Goal: Task Accomplishment & Management: Complete application form

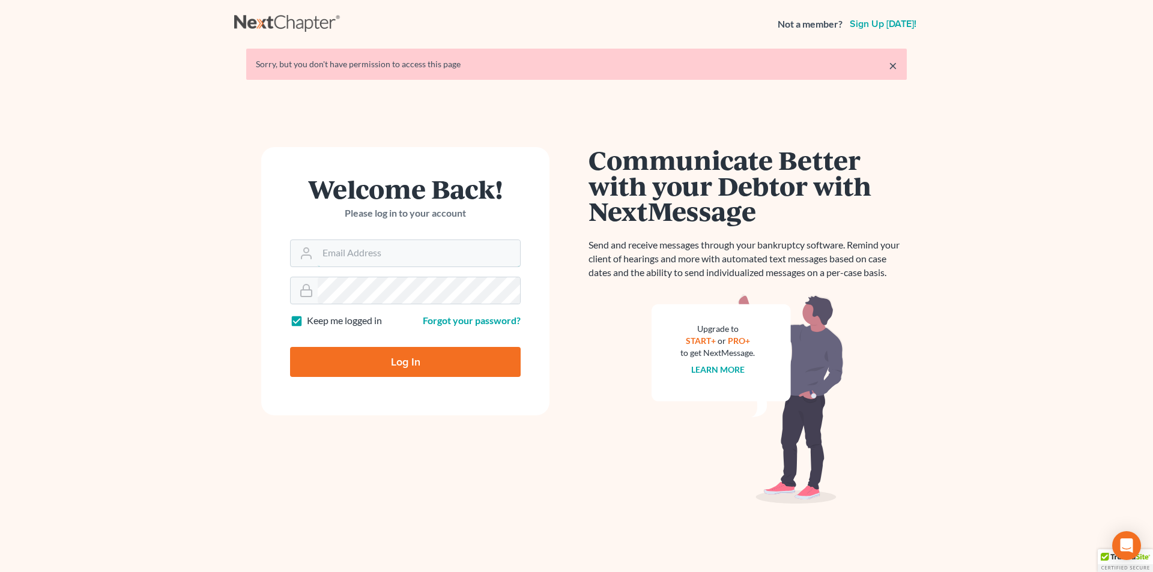
type input "[PERSON_NAME][EMAIL_ADDRESS][DOMAIN_NAME]"
click at [402, 360] on input "Log In" at bounding box center [405, 362] width 231 height 30
type input "Thinking..."
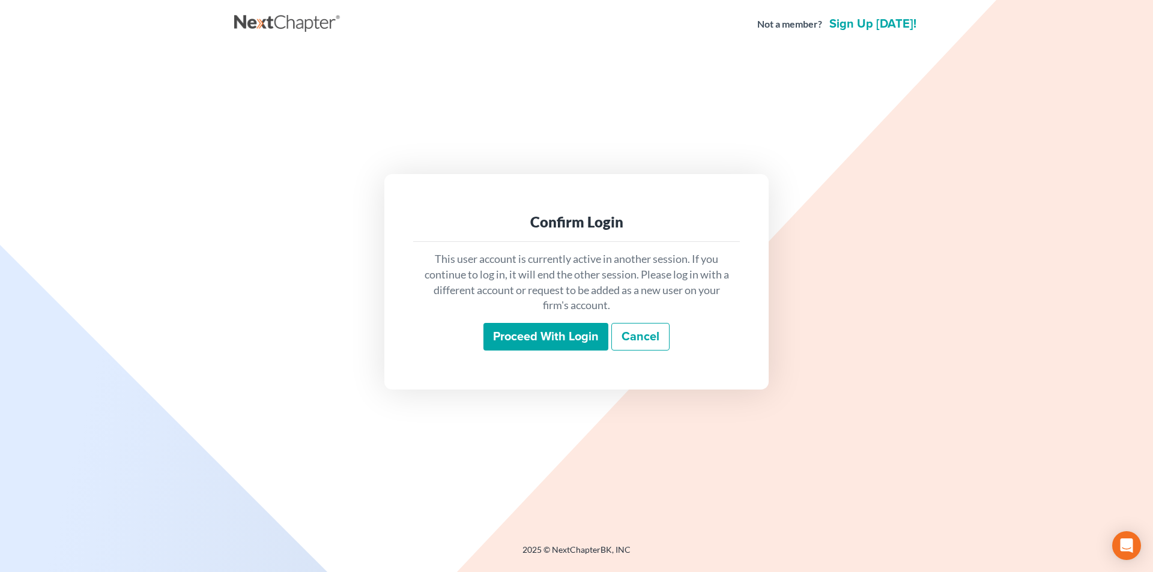
click at [510, 335] on input "Proceed with login" at bounding box center [545, 337] width 125 height 28
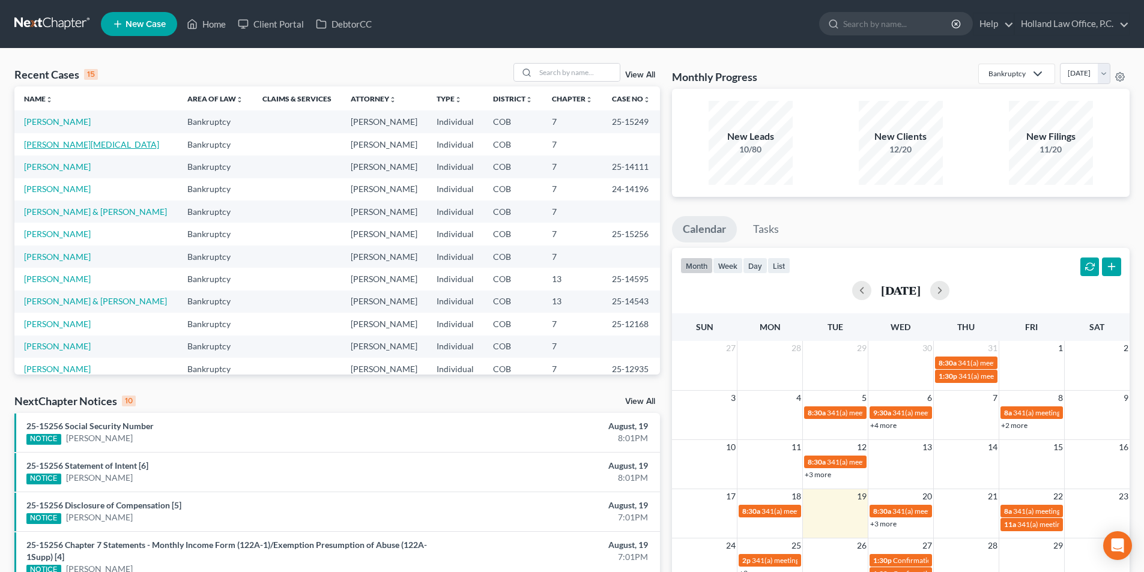
click at [65, 148] on link "[PERSON_NAME][MEDICAL_DATA]" at bounding box center [91, 144] width 135 height 10
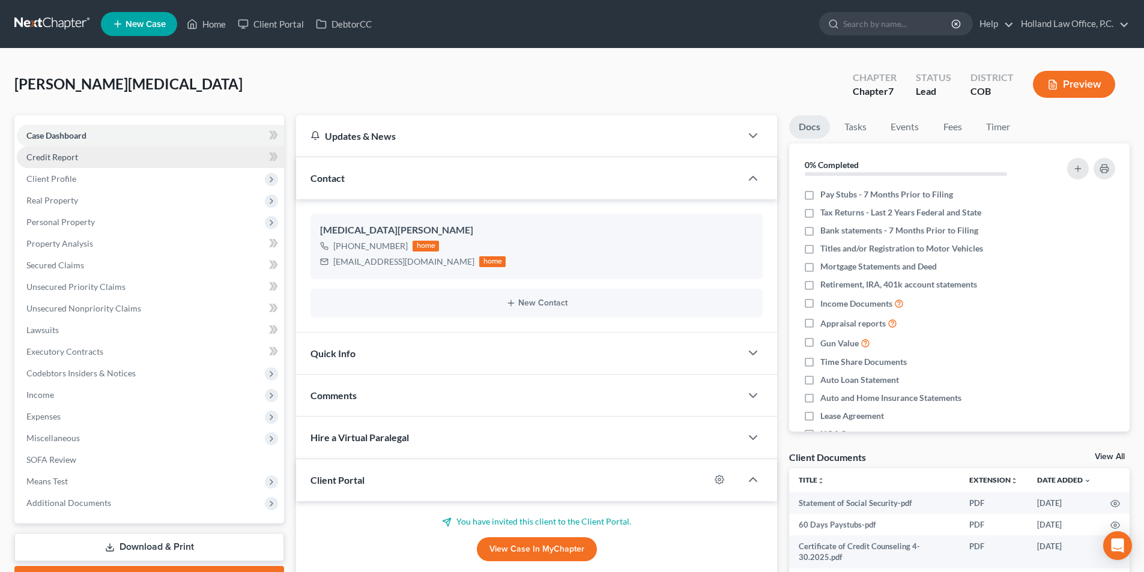
click at [58, 160] on span "Credit Report" at bounding box center [52, 157] width 52 height 10
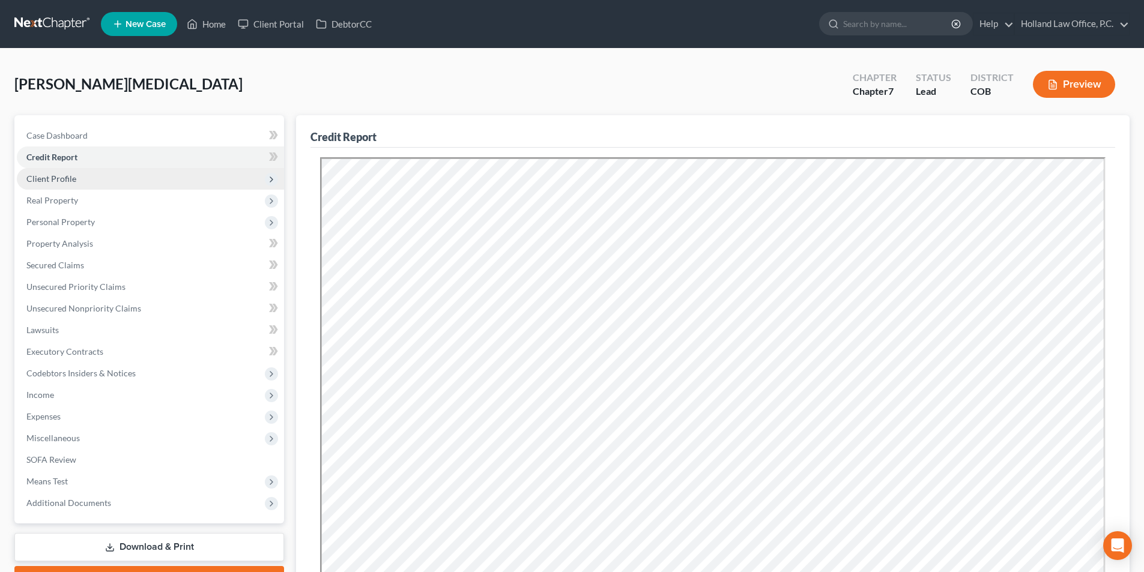
click at [58, 181] on span "Client Profile" at bounding box center [51, 179] width 50 height 10
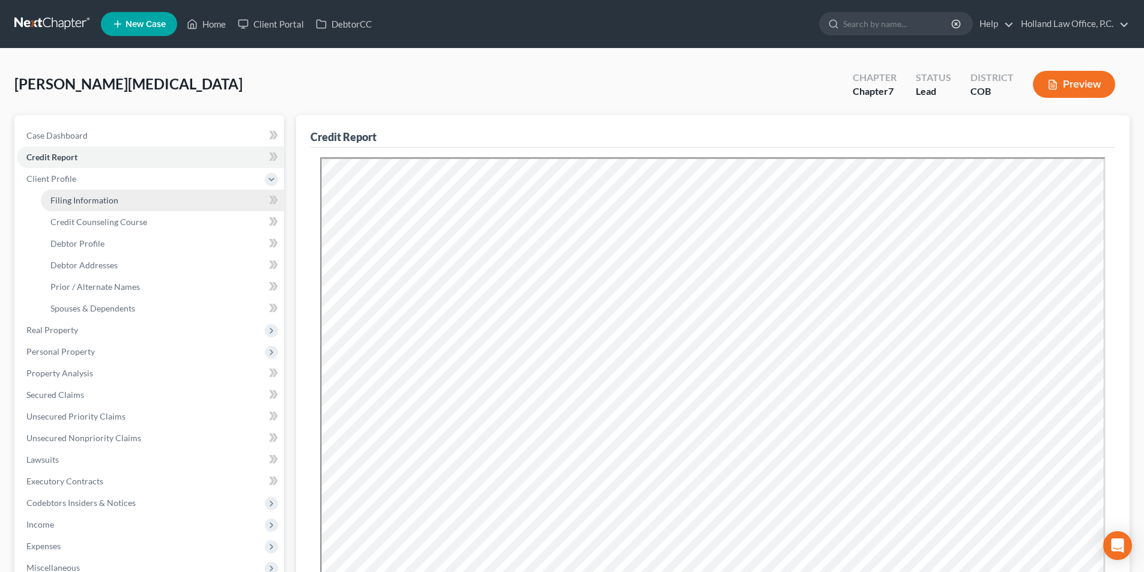
click at [118, 206] on link "Filing Information" at bounding box center [162, 201] width 243 height 22
select select "1"
select select "0"
select select "5"
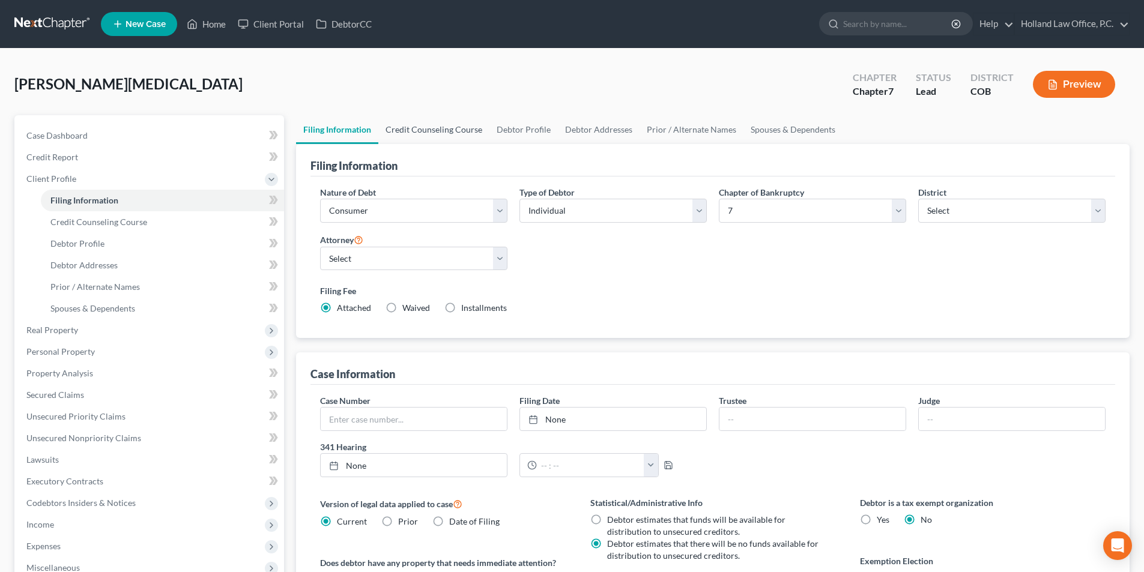
click at [423, 129] on link "Credit Counseling Course" at bounding box center [433, 129] width 111 height 29
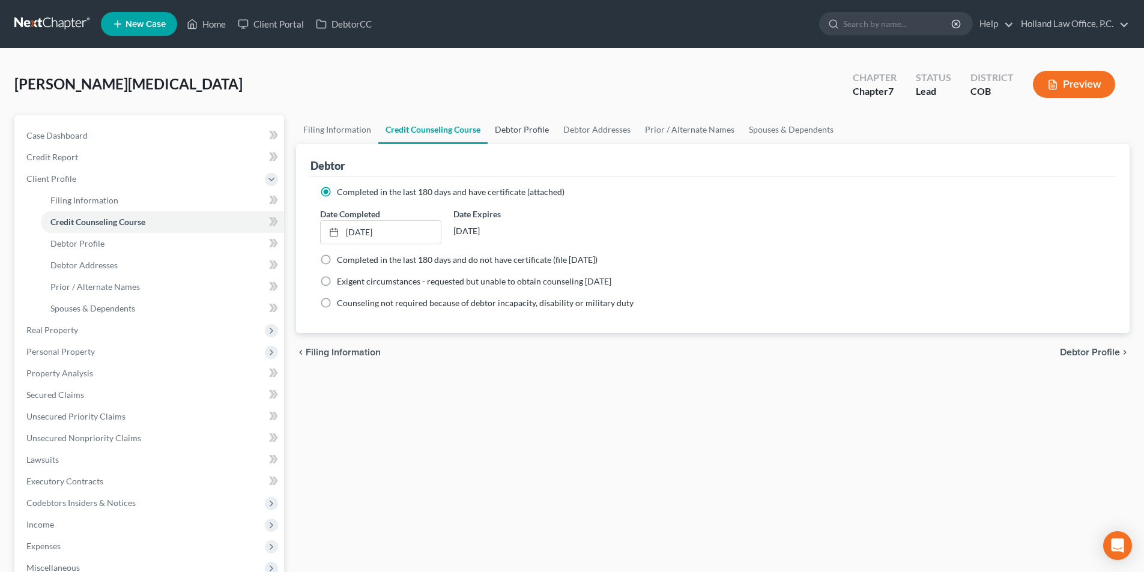
click at [517, 130] on link "Debtor Profile" at bounding box center [522, 129] width 68 height 29
select select "3"
select select "2"
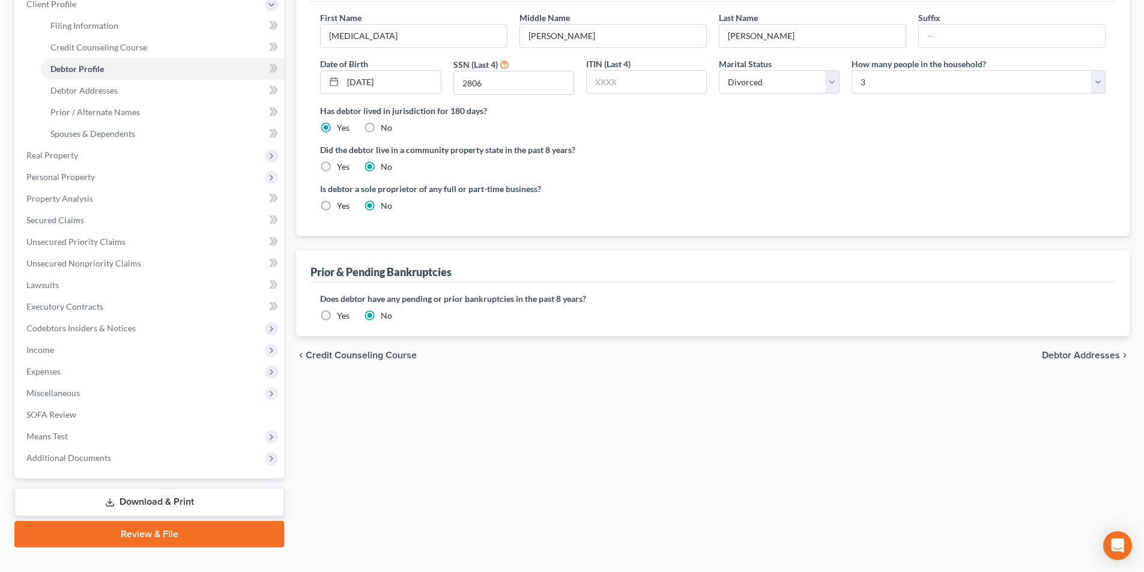
scroll to position [196, 0]
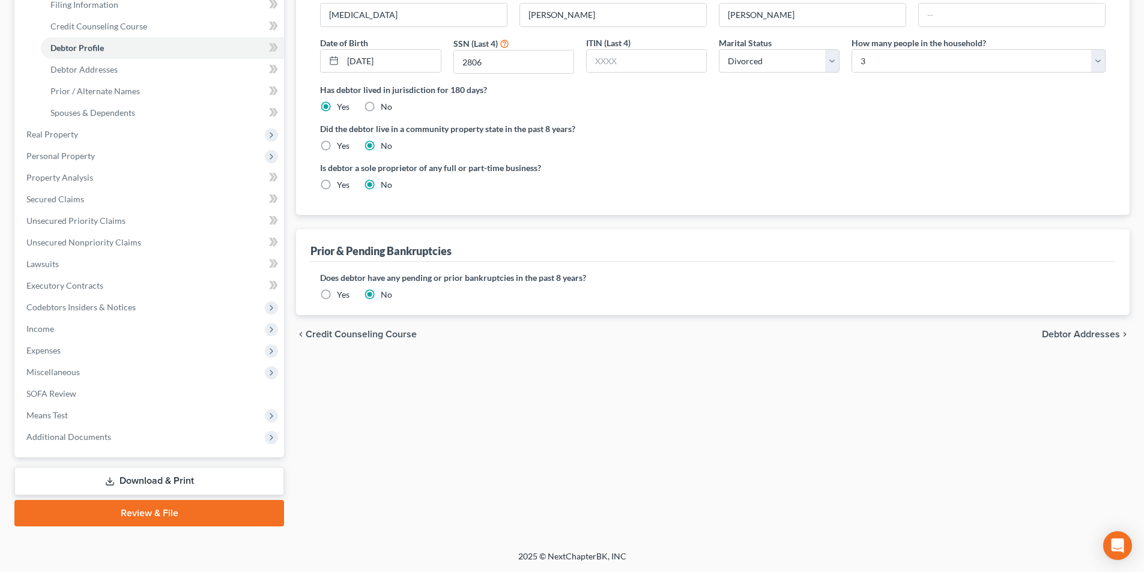
click at [337, 295] on label "Yes" at bounding box center [343, 295] width 13 height 12
click at [342, 295] on input "Yes" at bounding box center [346, 293] width 8 height 8
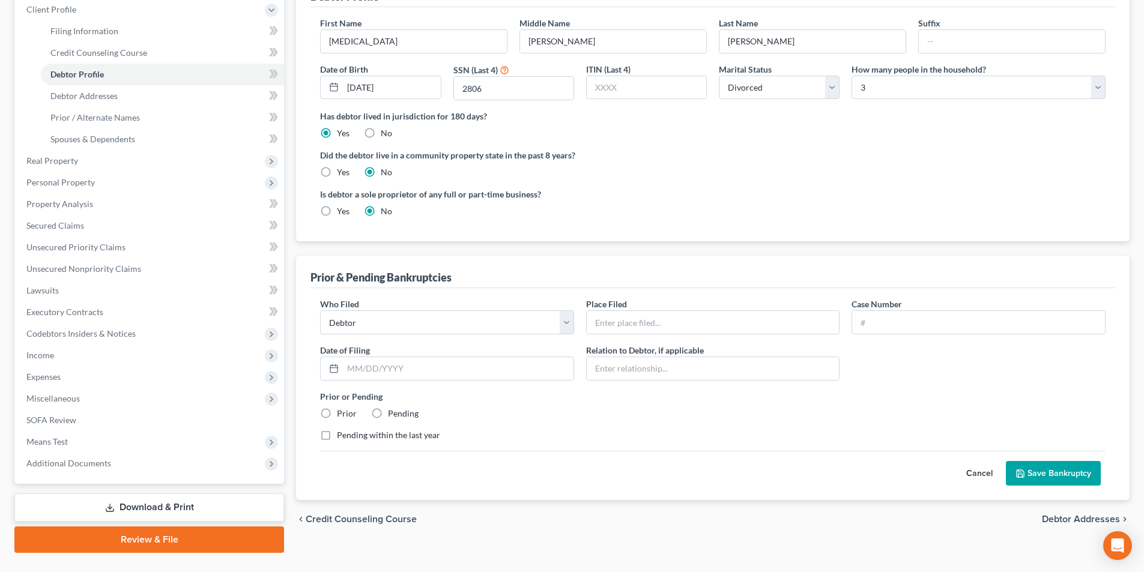
scroll to position [0, 0]
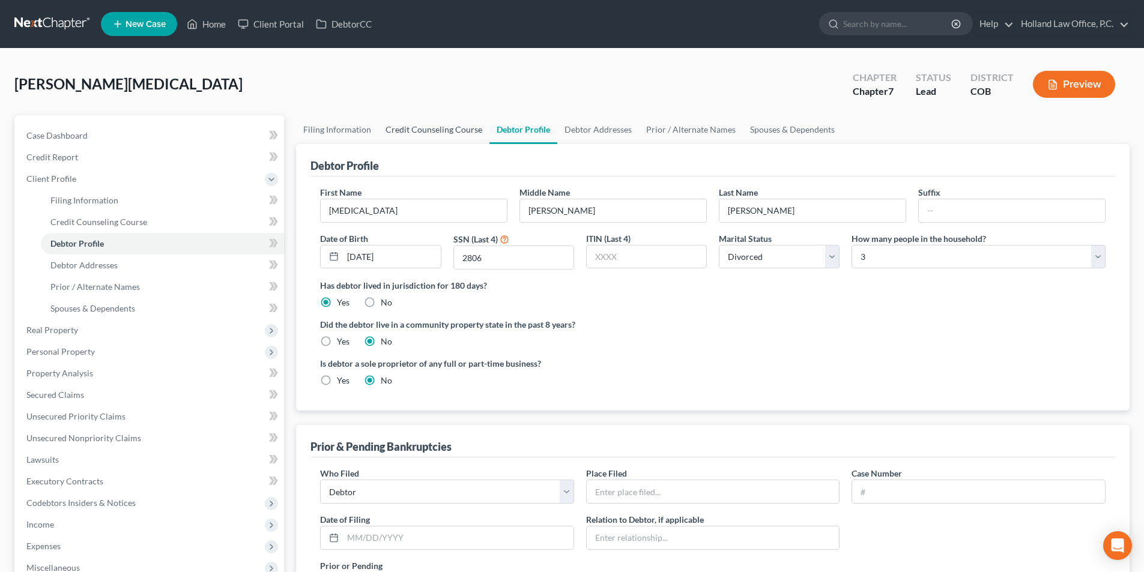
click at [450, 129] on link "Credit Counseling Course" at bounding box center [433, 129] width 111 height 29
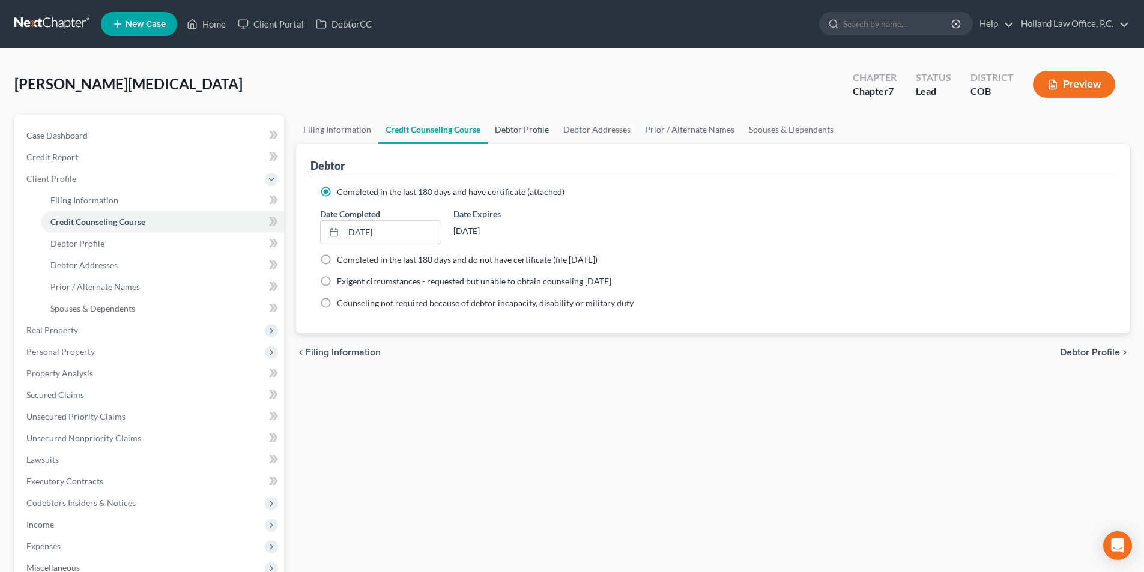
click at [516, 130] on link "Debtor Profile" at bounding box center [522, 129] width 68 height 29
select select "3"
select select "2"
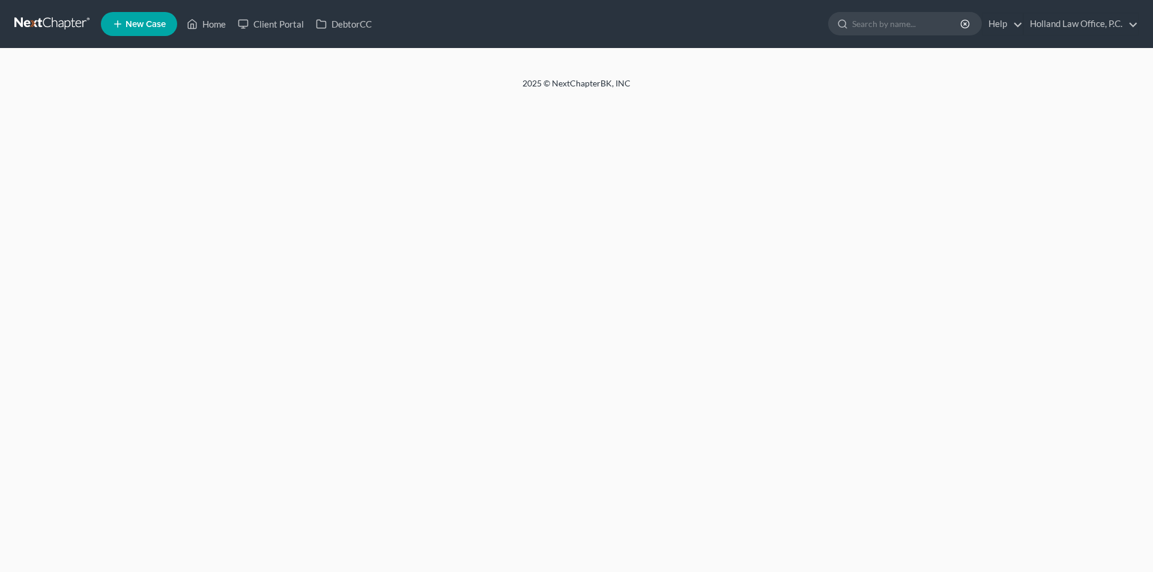
select select "3"
select select "2"
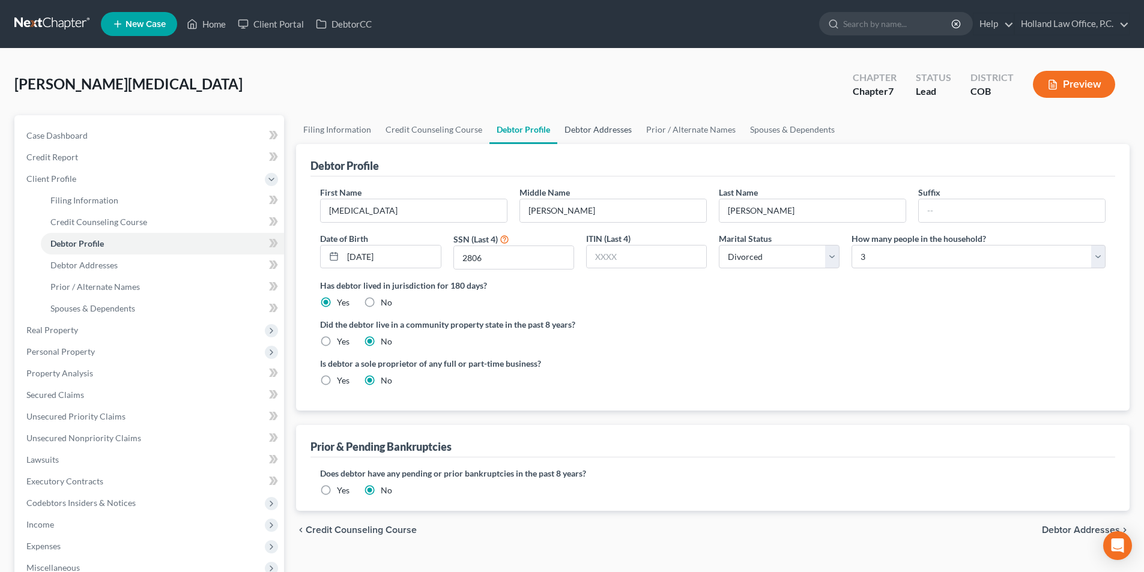
click at [584, 127] on link "Debtor Addresses" at bounding box center [598, 129] width 82 height 29
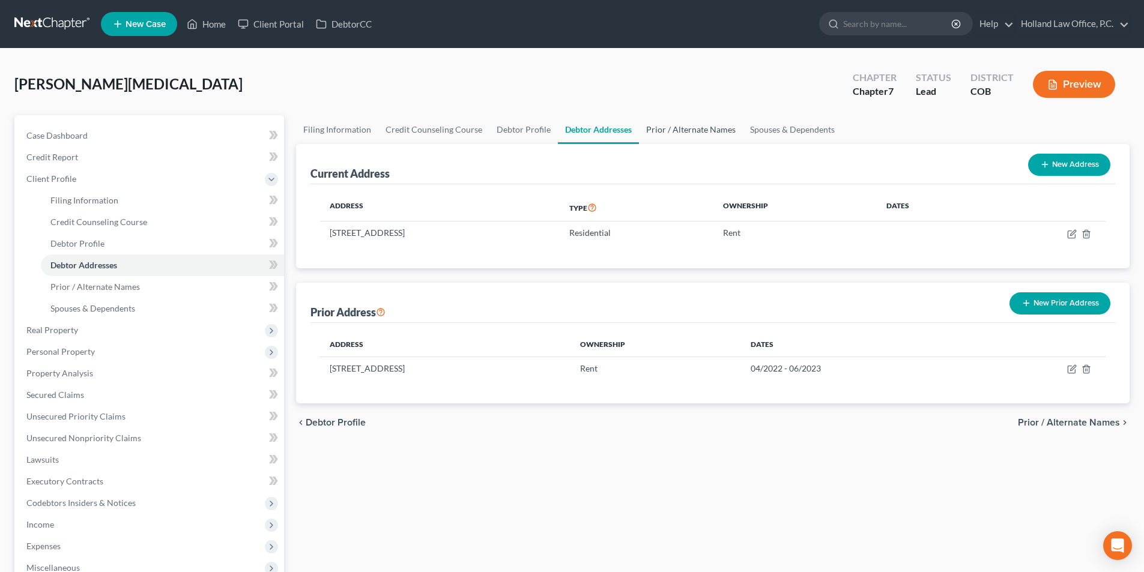
click at [649, 132] on link "Prior / Alternate Names" at bounding box center [691, 129] width 104 height 29
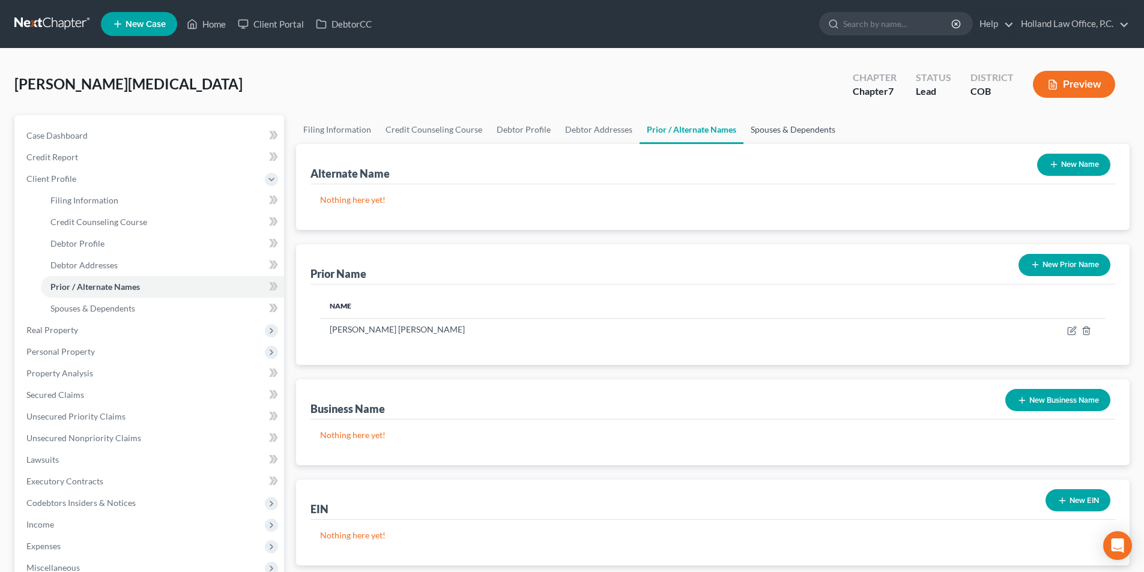
click at [767, 133] on link "Spouses & Dependents" at bounding box center [792, 129] width 99 height 29
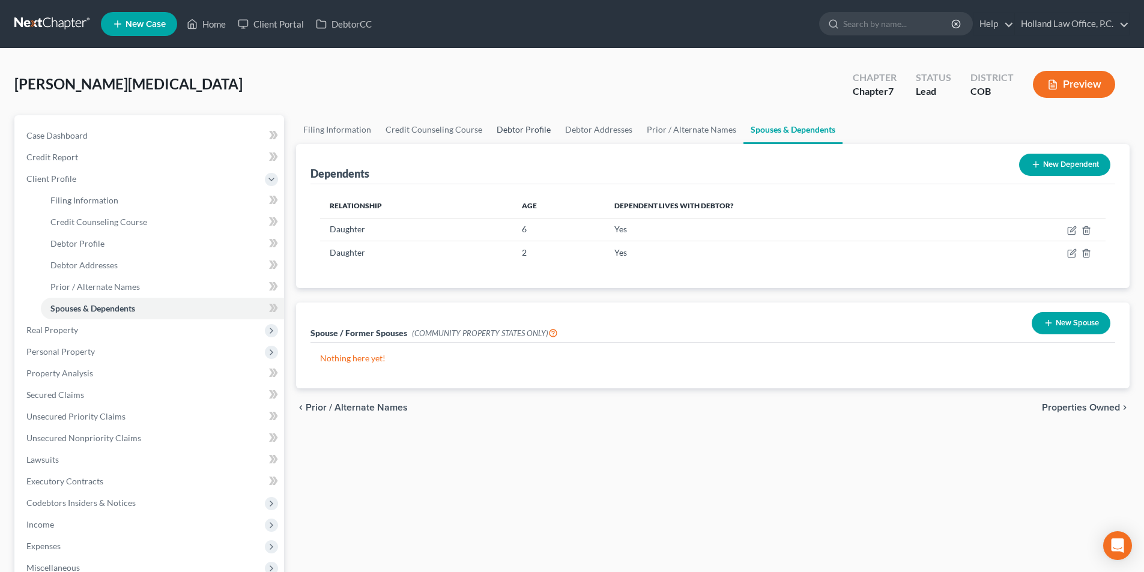
click at [506, 133] on link "Debtor Profile" at bounding box center [523, 129] width 68 height 29
select select "3"
select select "2"
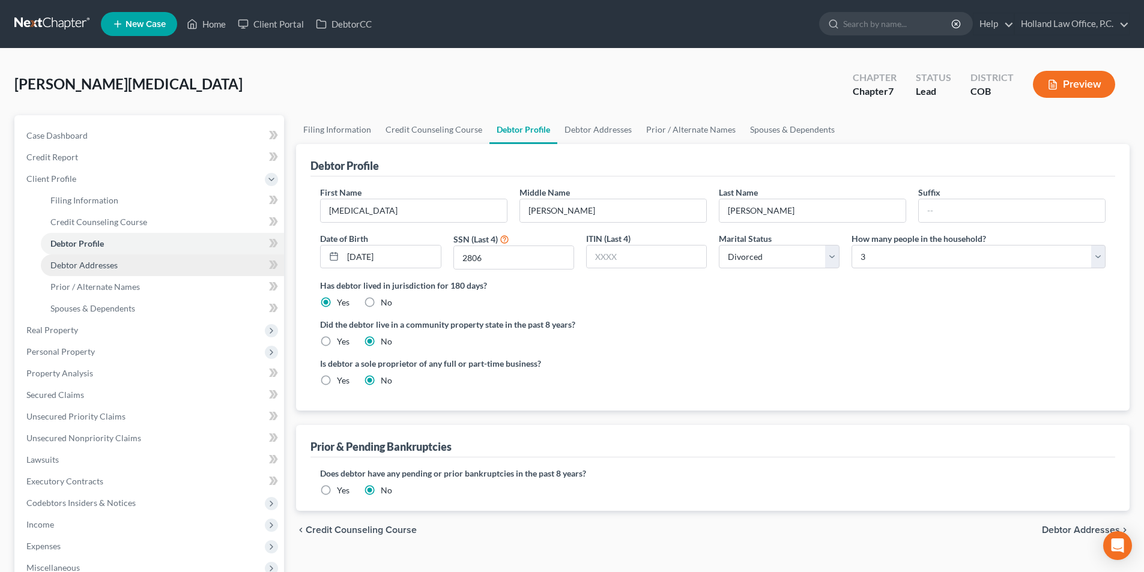
click at [126, 269] on link "Debtor Addresses" at bounding box center [162, 266] width 243 height 22
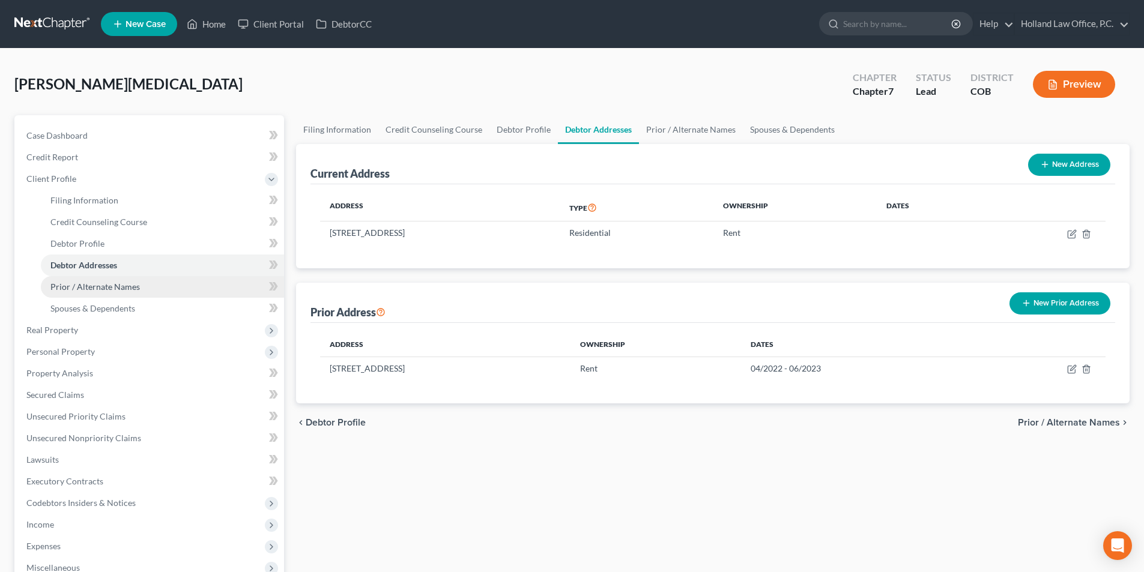
click at [128, 291] on span "Prior / Alternate Names" at bounding box center [94, 287] width 89 height 10
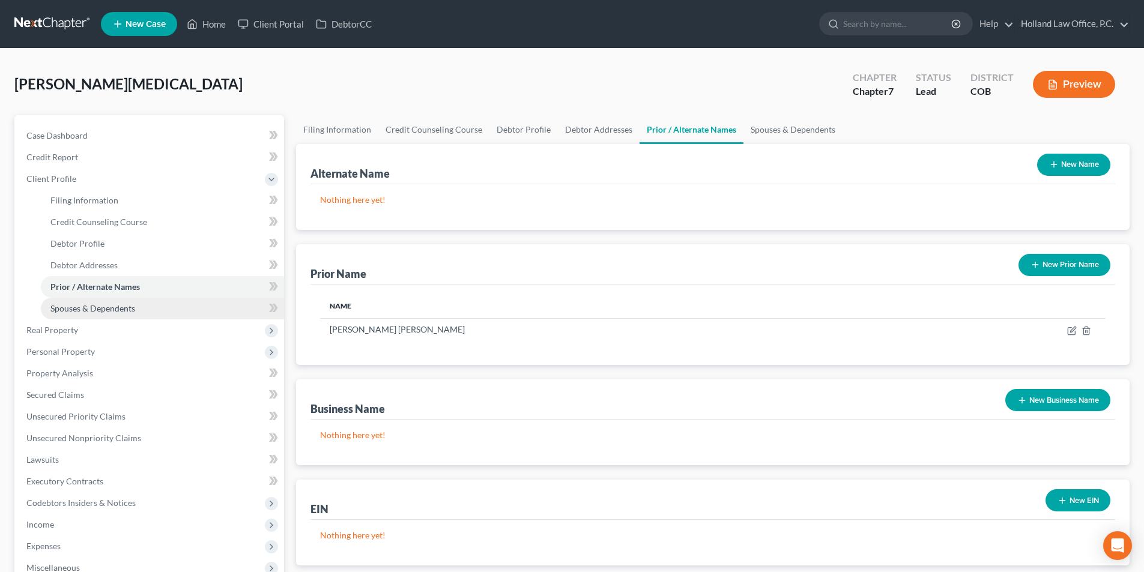
click at [127, 315] on link "Spouses & Dependents" at bounding box center [162, 309] width 243 height 22
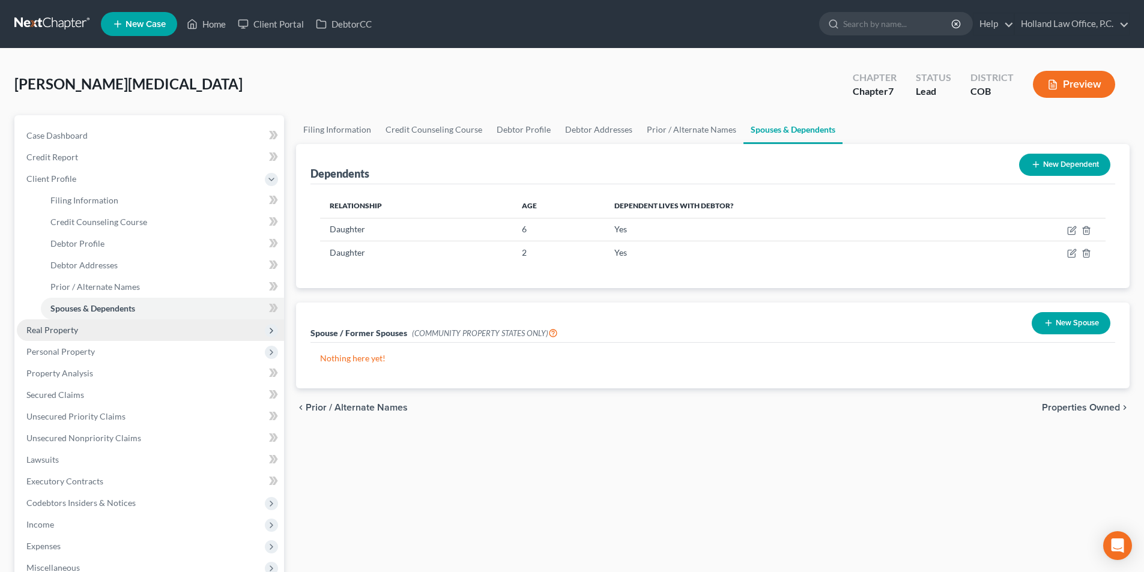
click at [73, 336] on span "Real Property" at bounding box center [150, 330] width 267 height 22
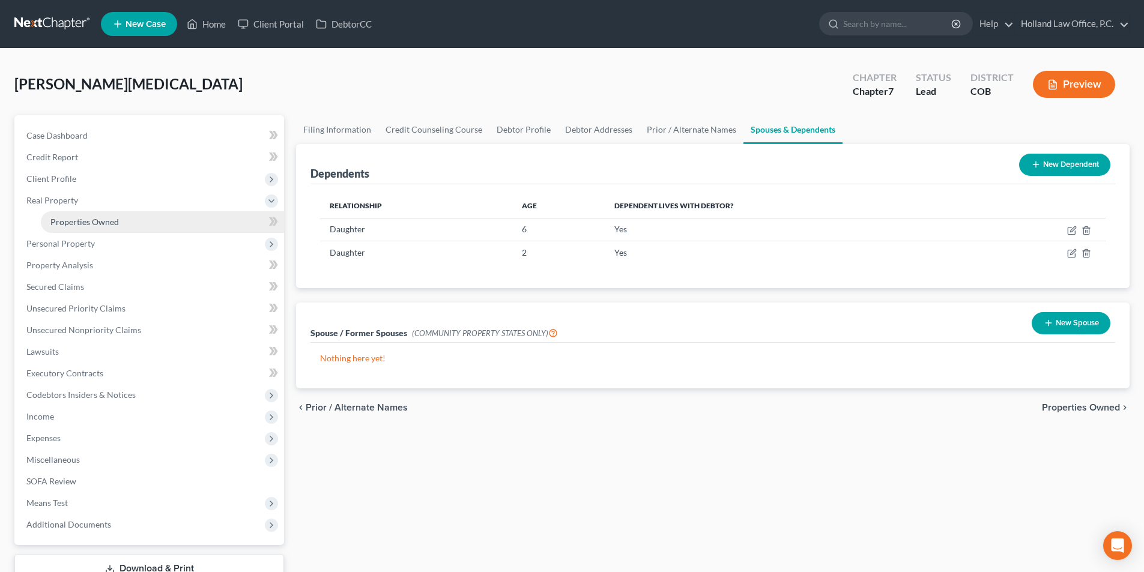
click at [124, 225] on link "Properties Owned" at bounding box center [162, 222] width 243 height 22
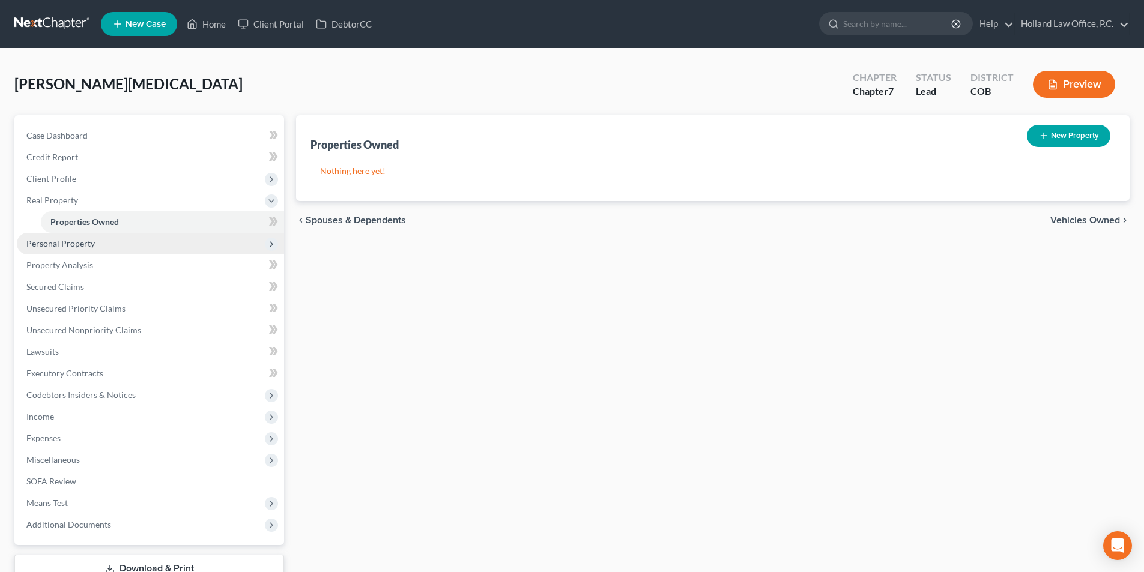
click at [107, 250] on span "Personal Property" at bounding box center [150, 244] width 267 height 22
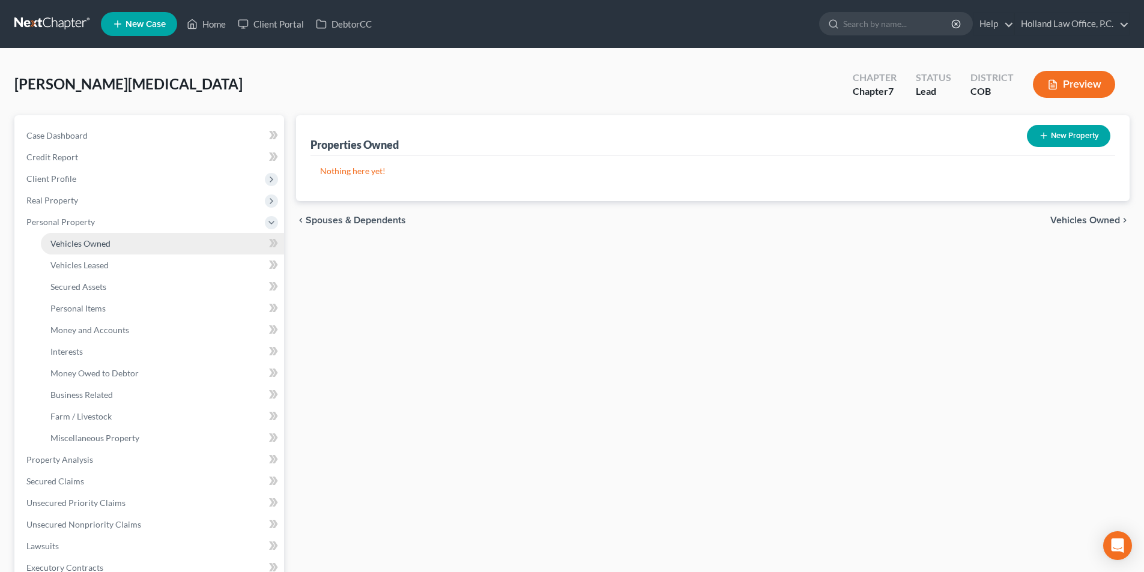
click at [78, 250] on link "Vehicles Owned" at bounding box center [162, 244] width 243 height 22
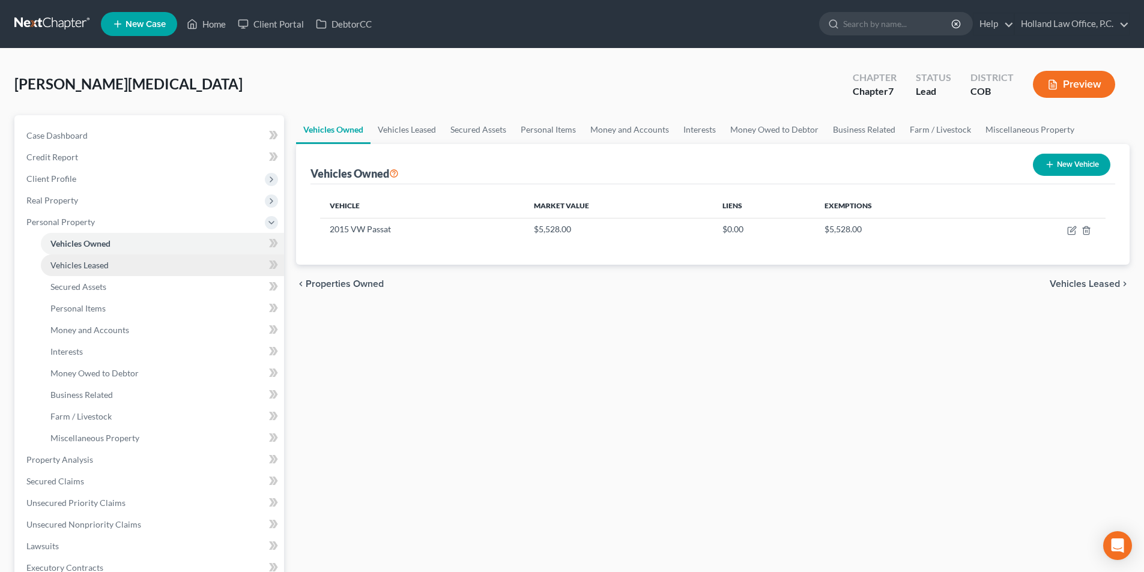
click at [87, 264] on span "Vehicles Leased" at bounding box center [79, 265] width 58 height 10
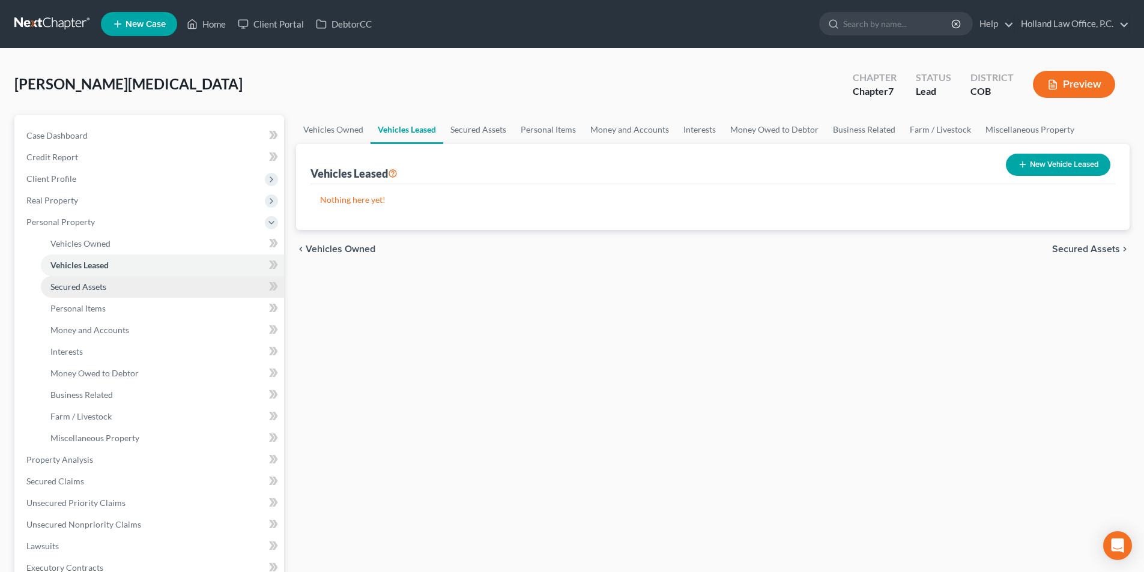
click at [88, 283] on span "Secured Assets" at bounding box center [78, 287] width 56 height 10
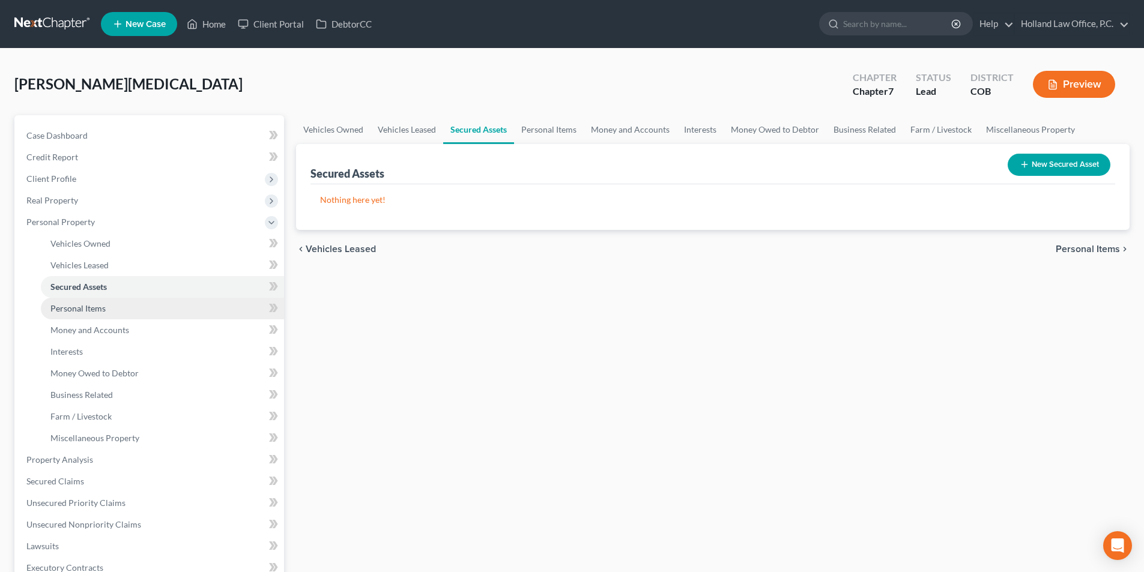
click at [90, 306] on span "Personal Items" at bounding box center [77, 308] width 55 height 10
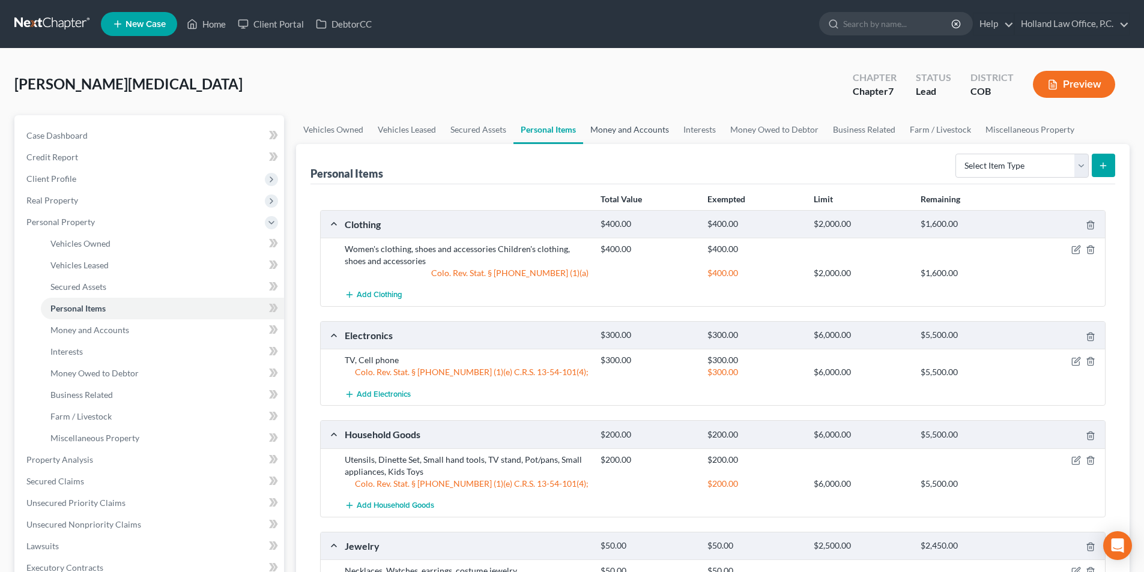
click at [639, 134] on link "Money and Accounts" at bounding box center [629, 129] width 93 height 29
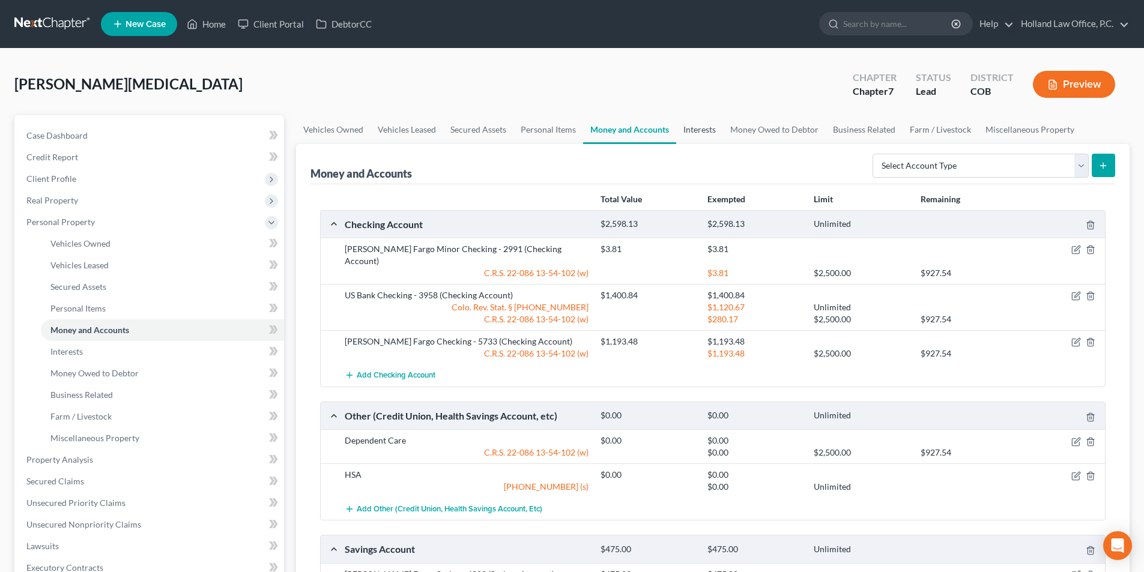
click at [706, 129] on link "Interests" at bounding box center [699, 129] width 47 height 29
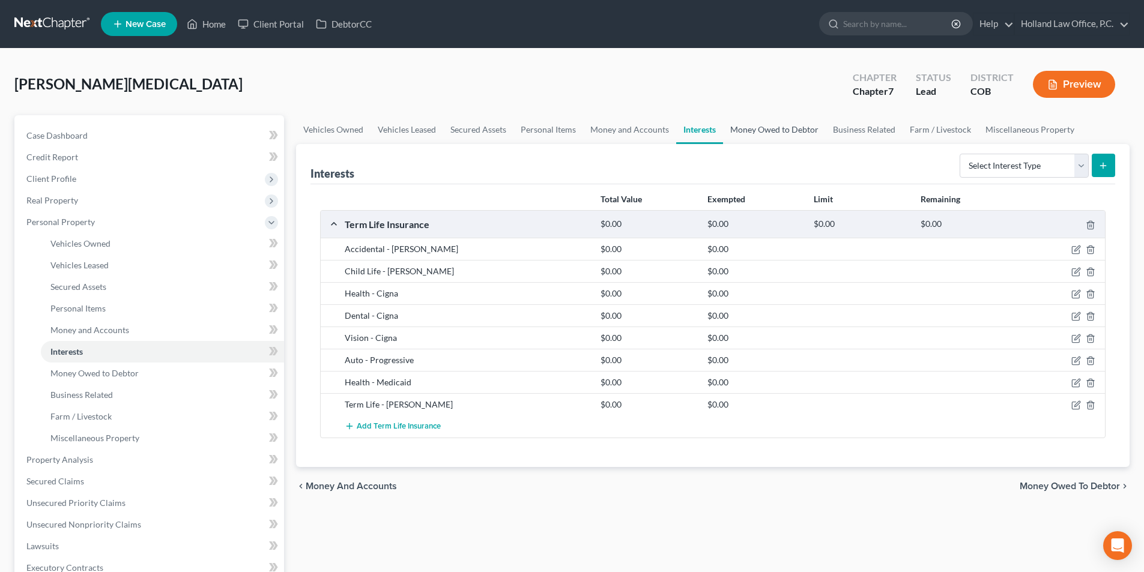
click at [778, 132] on link "Money Owed to Debtor" at bounding box center [774, 129] width 103 height 29
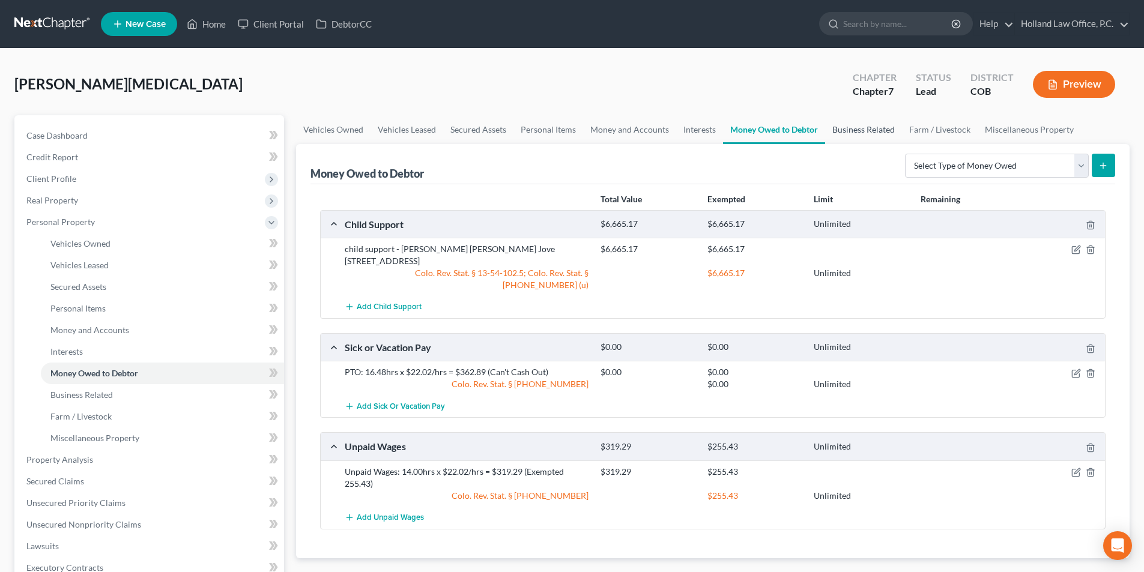
click at [866, 135] on link "Business Related" at bounding box center [863, 129] width 77 height 29
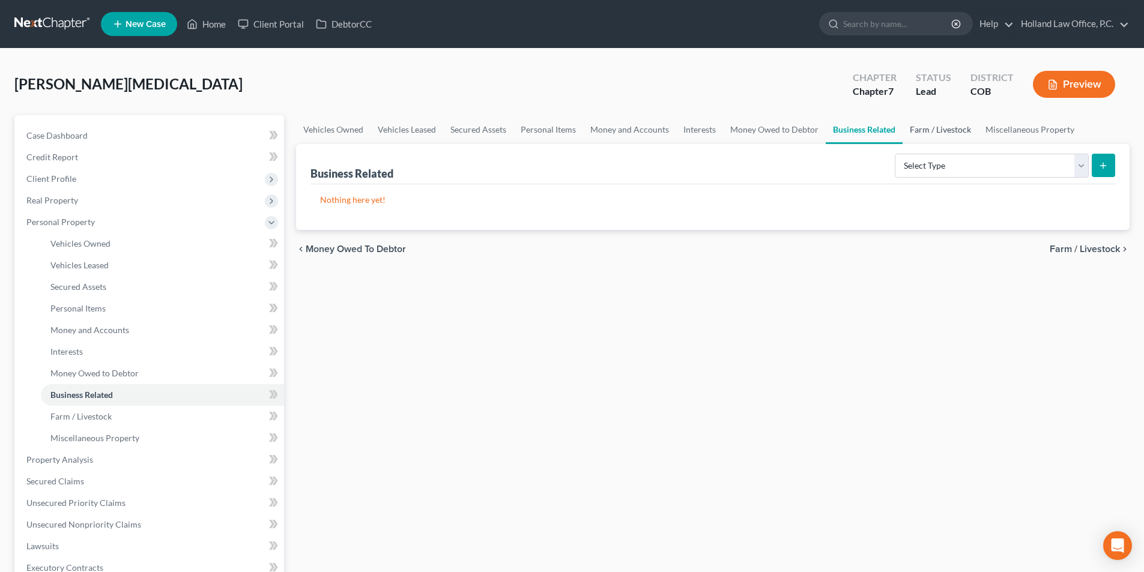
click at [921, 139] on link "Farm / Livestock" at bounding box center [941, 129] width 76 height 29
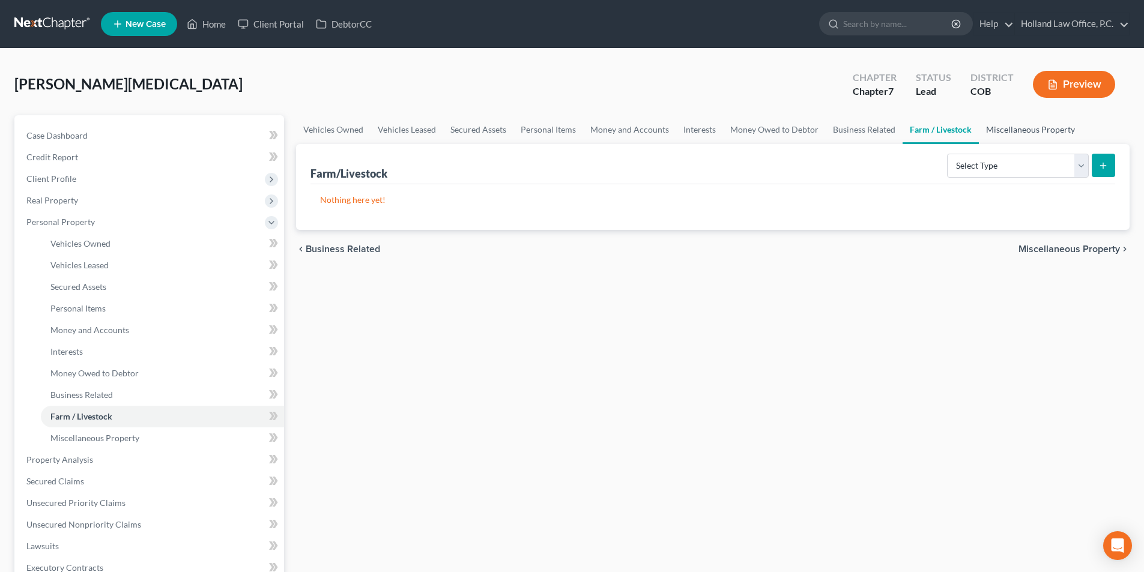
click at [996, 134] on link "Miscellaneous Property" at bounding box center [1030, 129] width 103 height 29
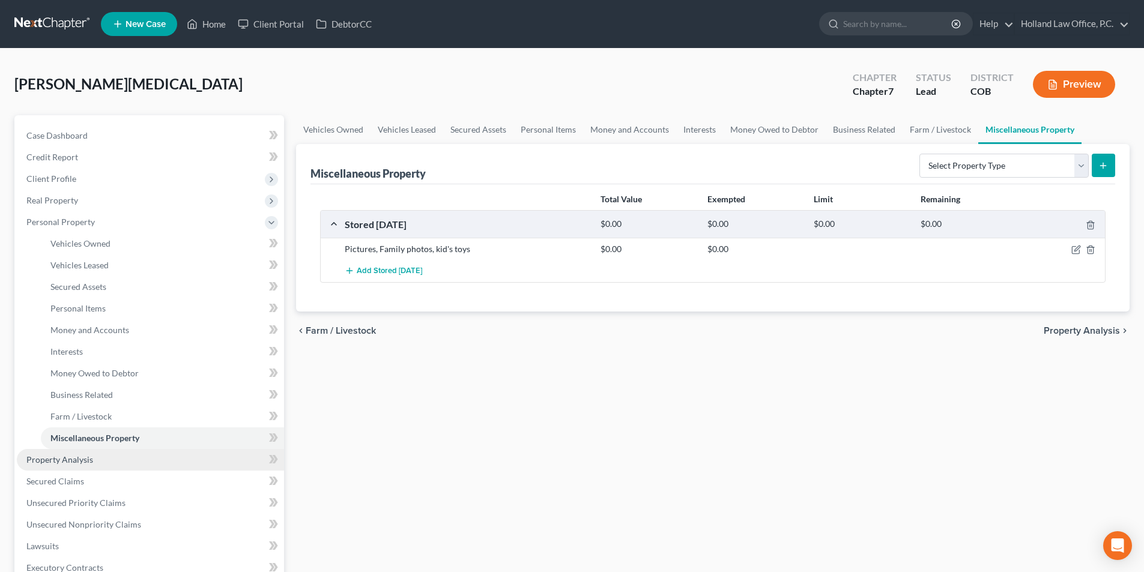
scroll to position [282, 0]
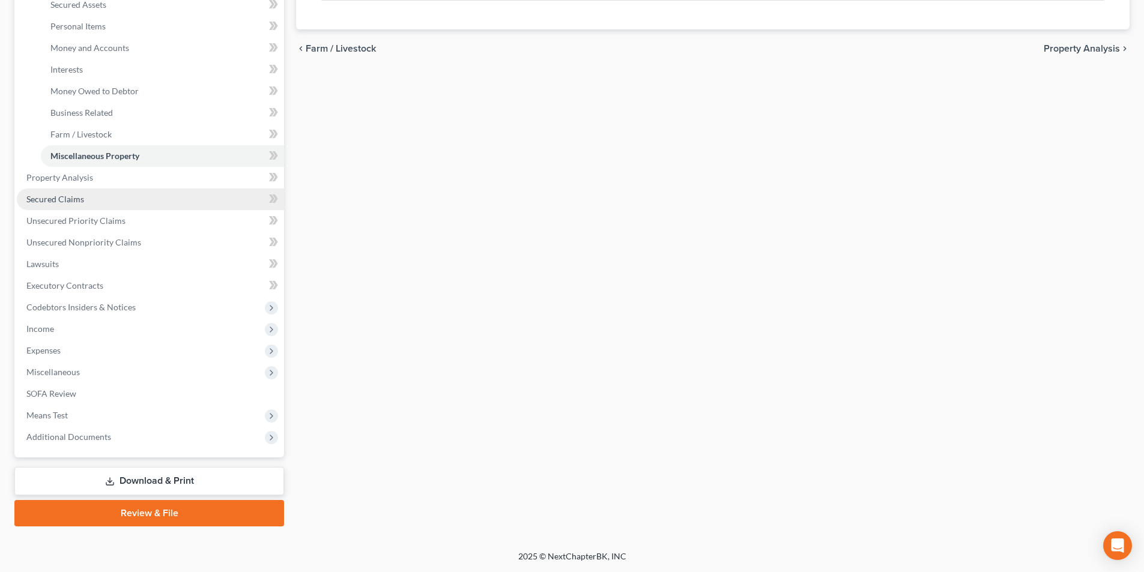
click at [88, 202] on link "Secured Claims" at bounding box center [150, 200] width 267 height 22
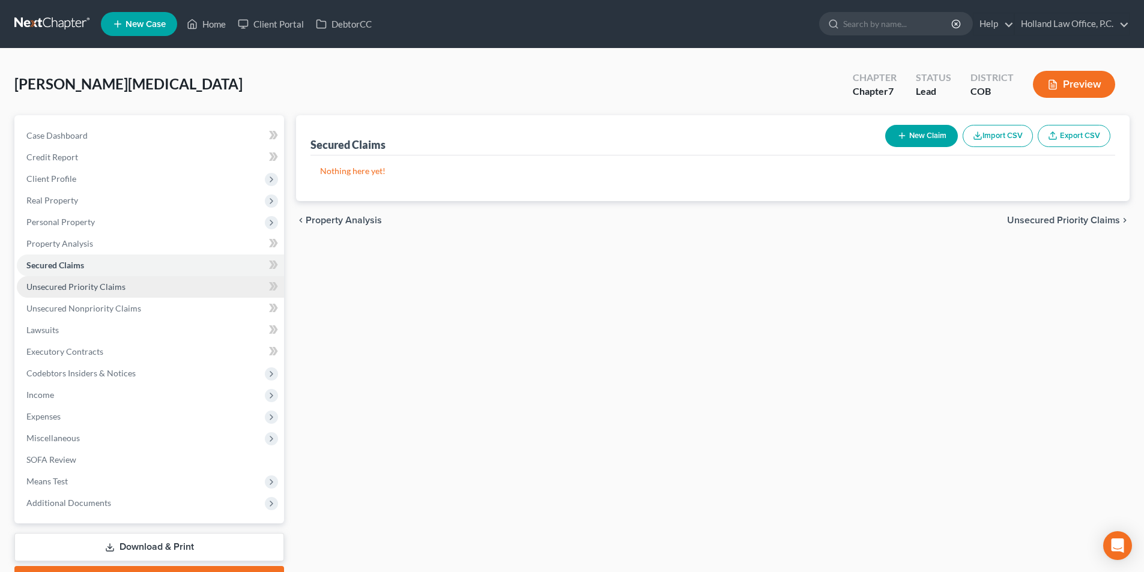
click at [109, 291] on span "Unsecured Priority Claims" at bounding box center [75, 287] width 99 height 10
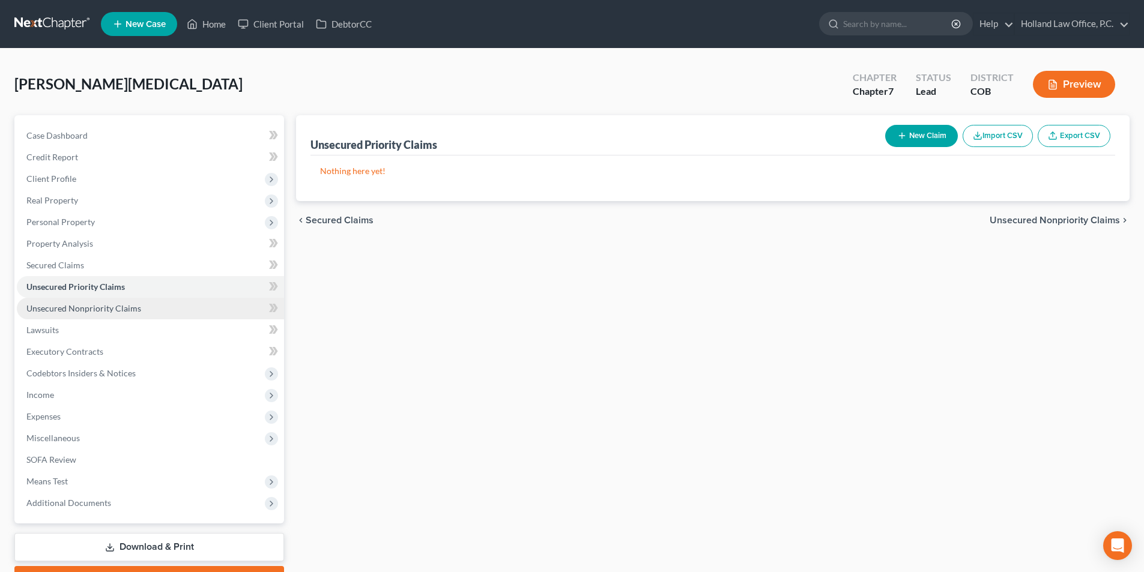
click at [121, 312] on span "Unsecured Nonpriority Claims" at bounding box center [83, 308] width 115 height 10
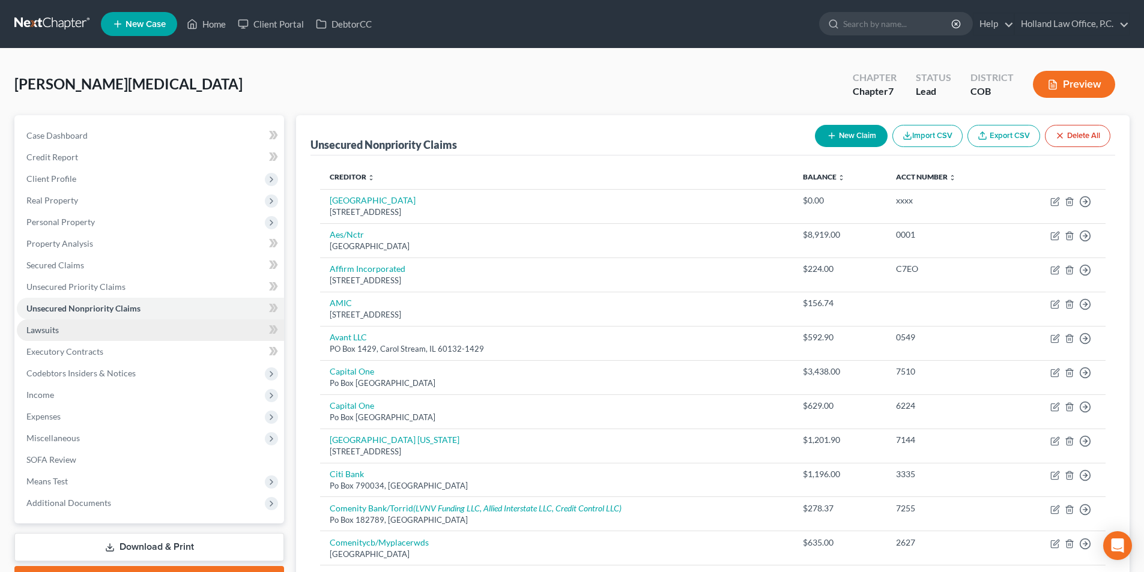
click at [77, 331] on link "Lawsuits" at bounding box center [150, 330] width 267 height 22
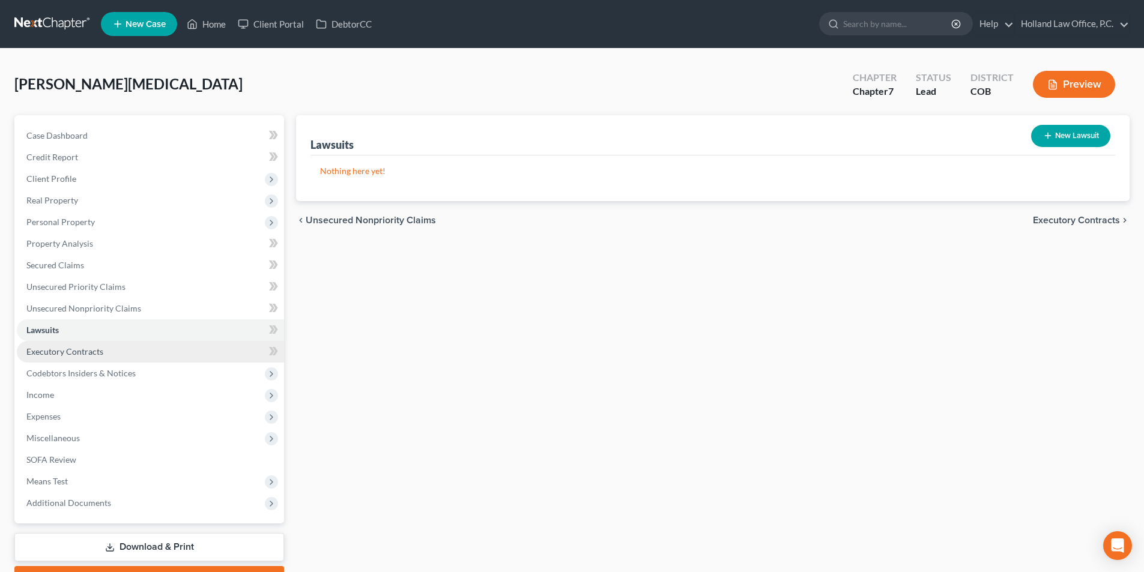
click at [80, 351] on span "Executory Contracts" at bounding box center [64, 351] width 77 height 10
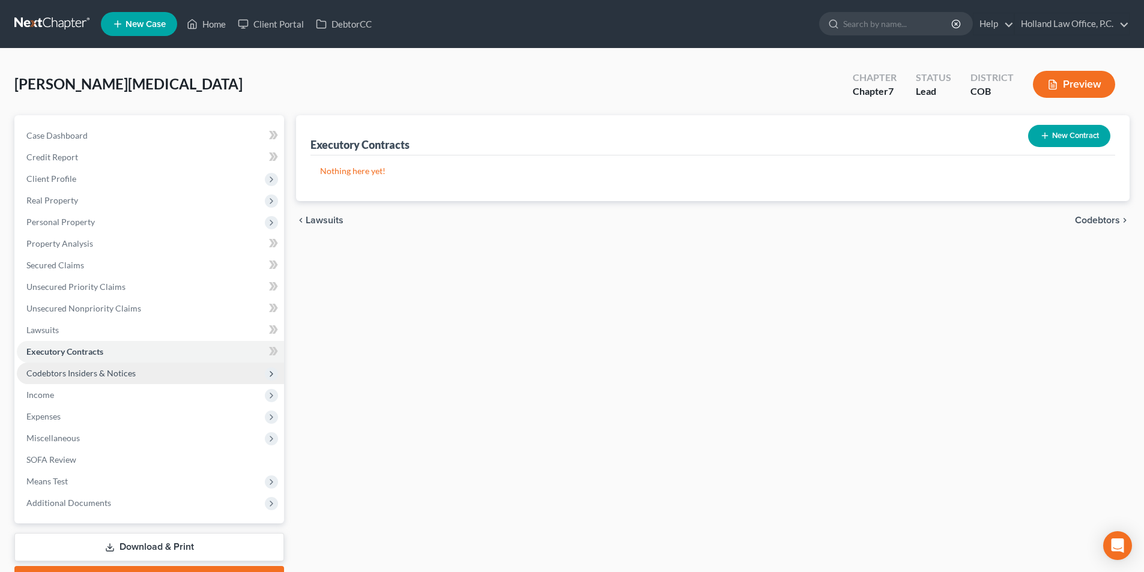
click at [88, 369] on span "Codebtors Insiders & Notices" at bounding box center [80, 373] width 109 height 10
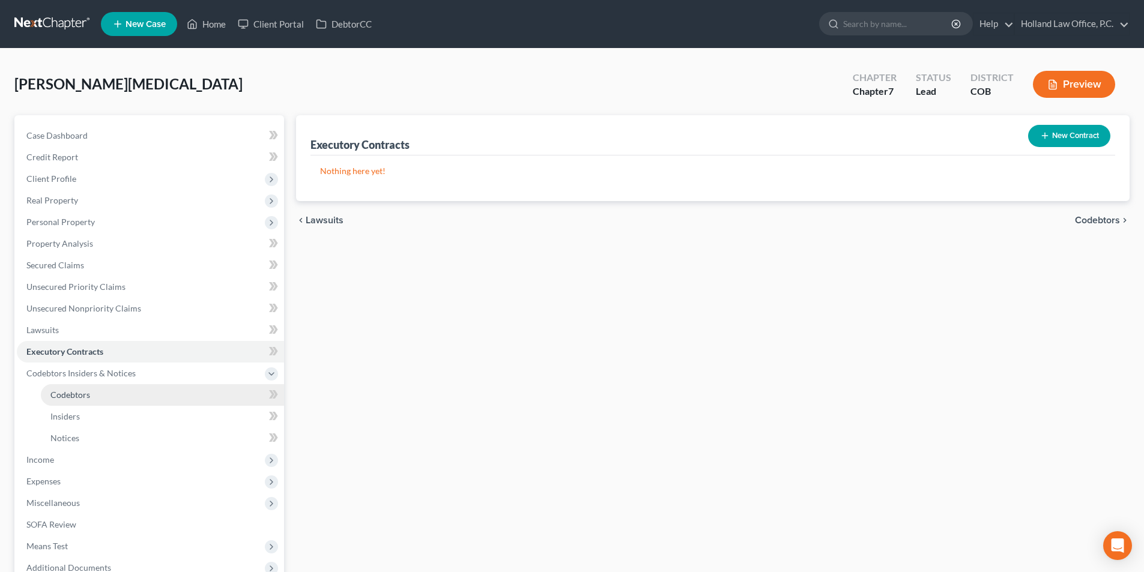
click at [84, 399] on span "Codebtors" at bounding box center [70, 395] width 40 height 10
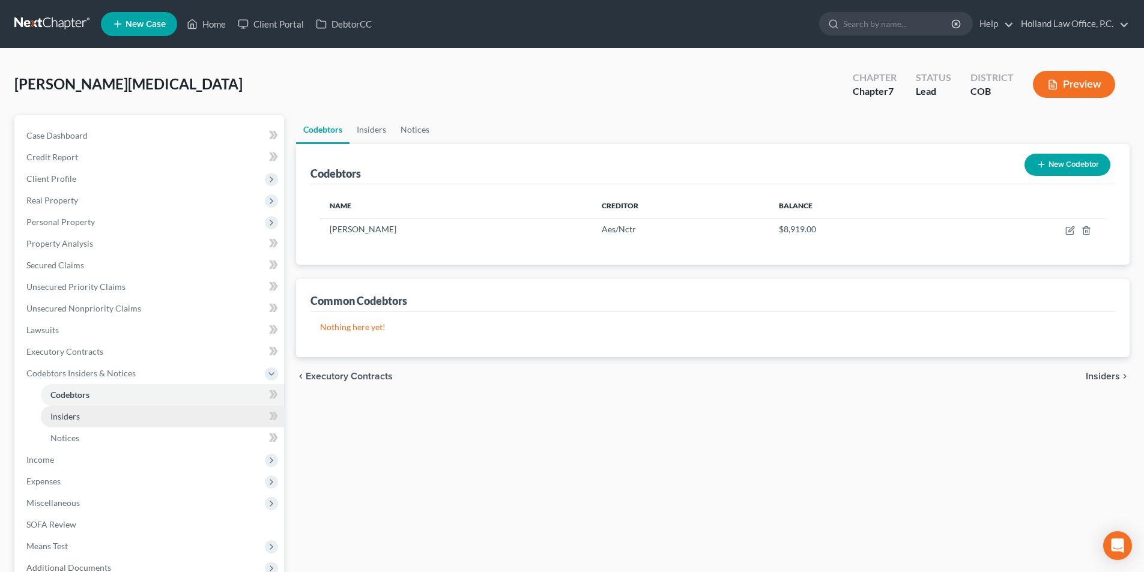
click at [82, 415] on link "Insiders" at bounding box center [162, 417] width 243 height 22
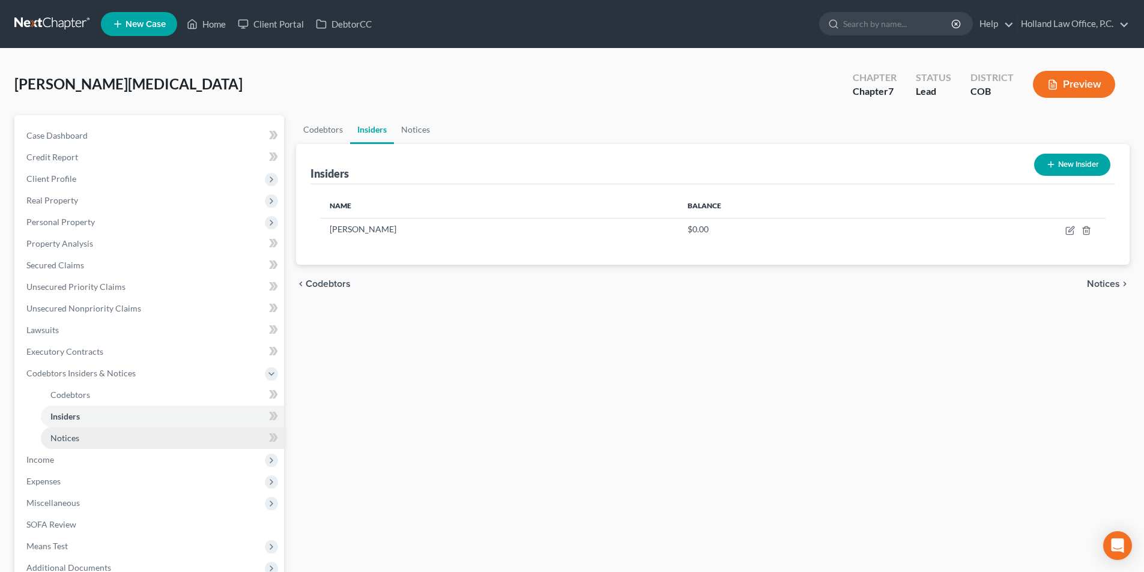
click at [74, 436] on span "Notices" at bounding box center [64, 438] width 29 height 10
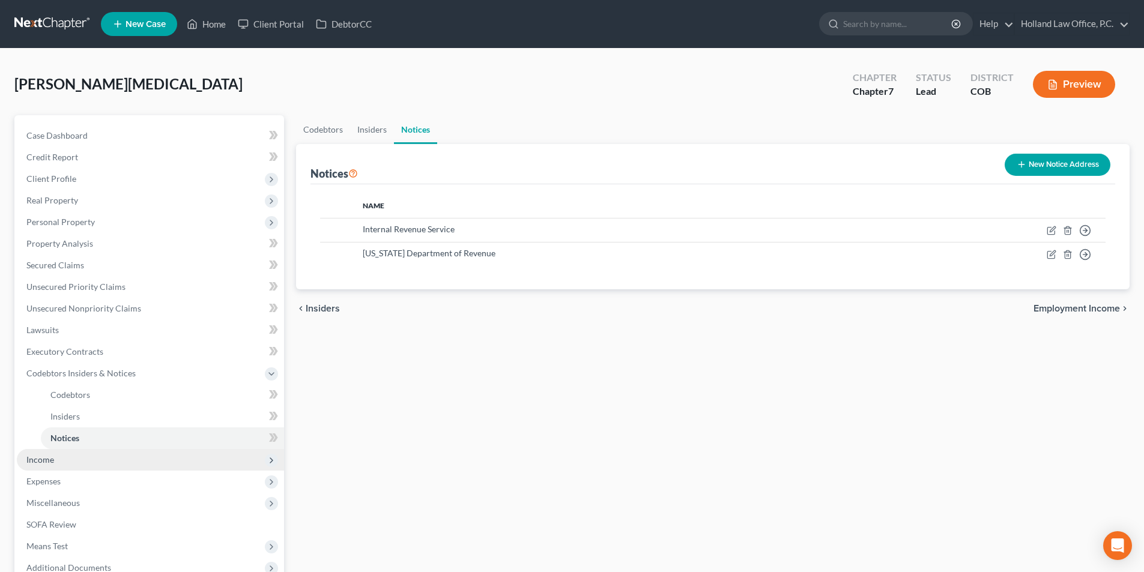
click at [71, 458] on span "Income" at bounding box center [150, 460] width 267 height 22
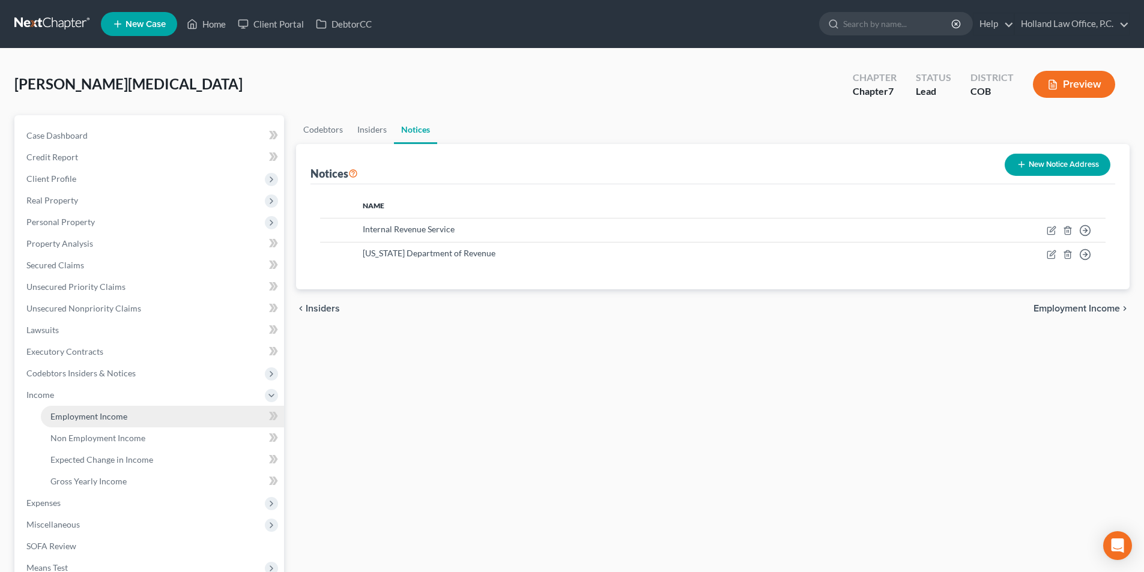
click at [105, 416] on span "Employment Income" at bounding box center [88, 416] width 77 height 10
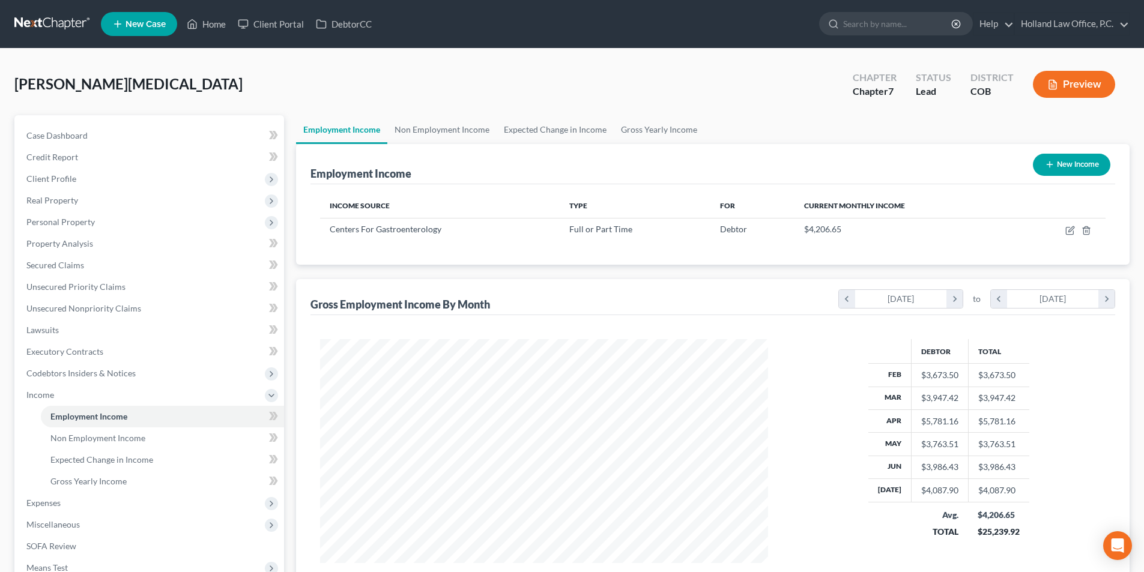
scroll to position [224, 472]
click at [429, 133] on link "Non Employment Income" at bounding box center [441, 129] width 109 height 29
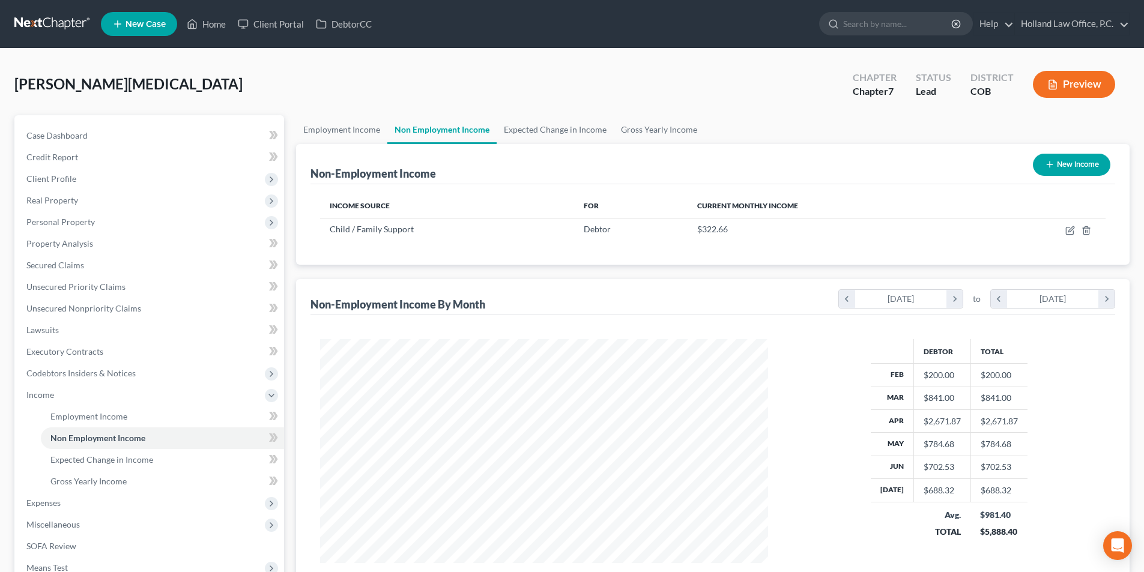
scroll to position [224, 472]
drag, startPoint x: 518, startPoint y: 130, endPoint x: 521, endPoint y: 144, distance: 13.4
click at [519, 130] on link "Expected Change in Income" at bounding box center [555, 129] width 117 height 29
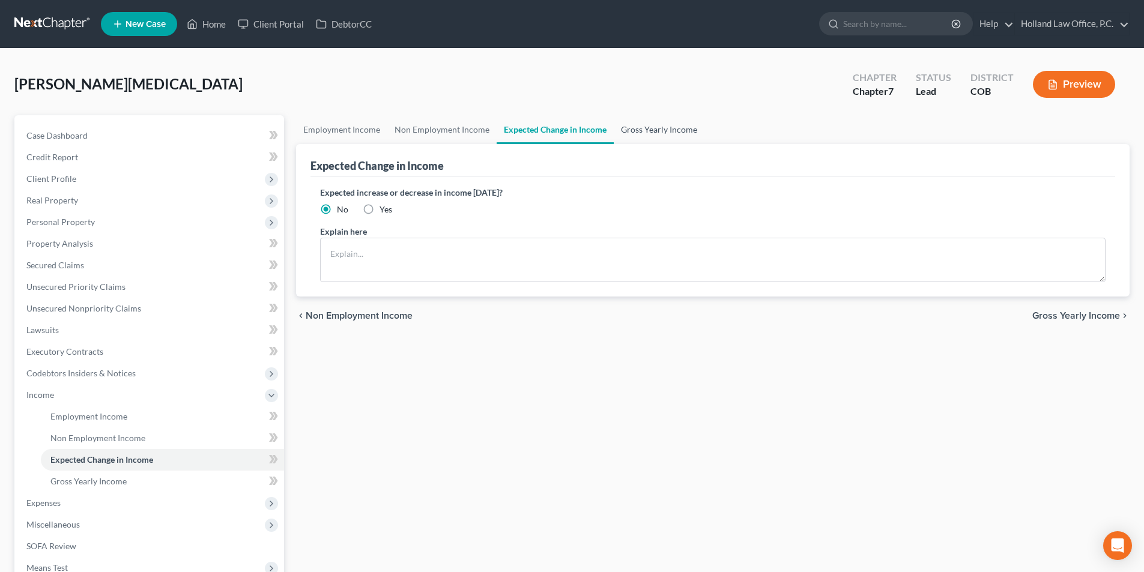
click at [643, 131] on link "Gross Yearly Income" at bounding box center [659, 129] width 91 height 29
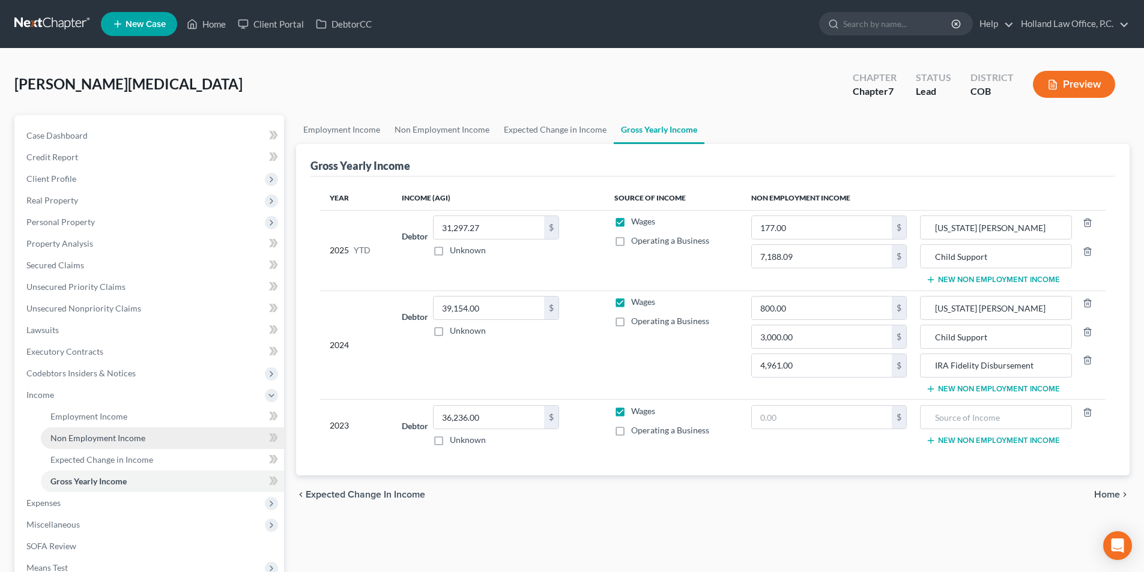
scroll to position [153, 0]
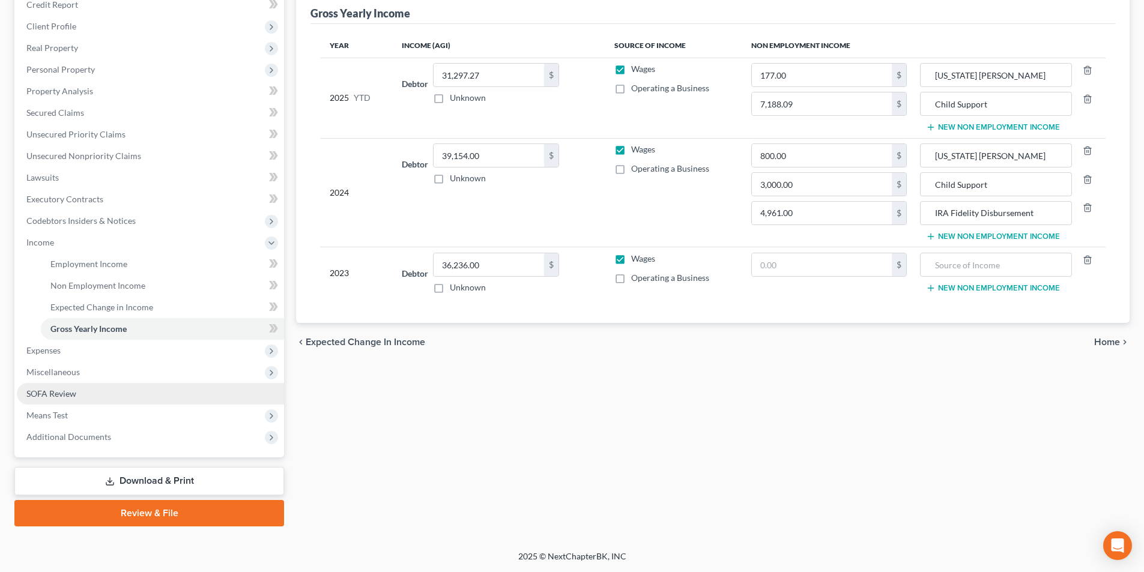
drag, startPoint x: 88, startPoint y: 355, endPoint x: 85, endPoint y: 390, distance: 35.0
click at [88, 355] on span "Expenses" at bounding box center [150, 351] width 267 height 22
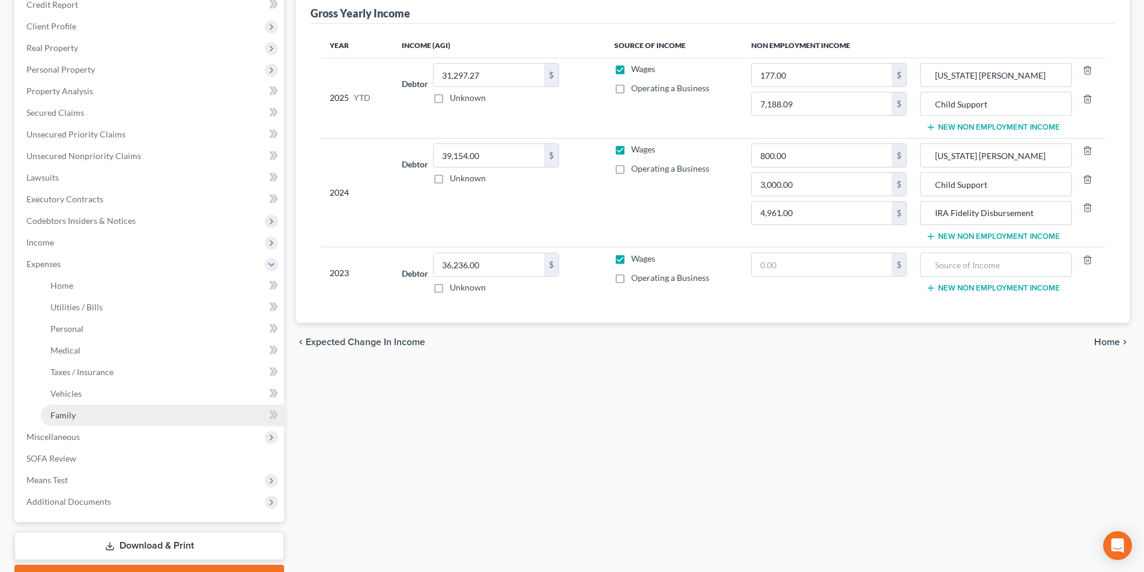
click at [73, 420] on span "Family" at bounding box center [62, 415] width 25 height 10
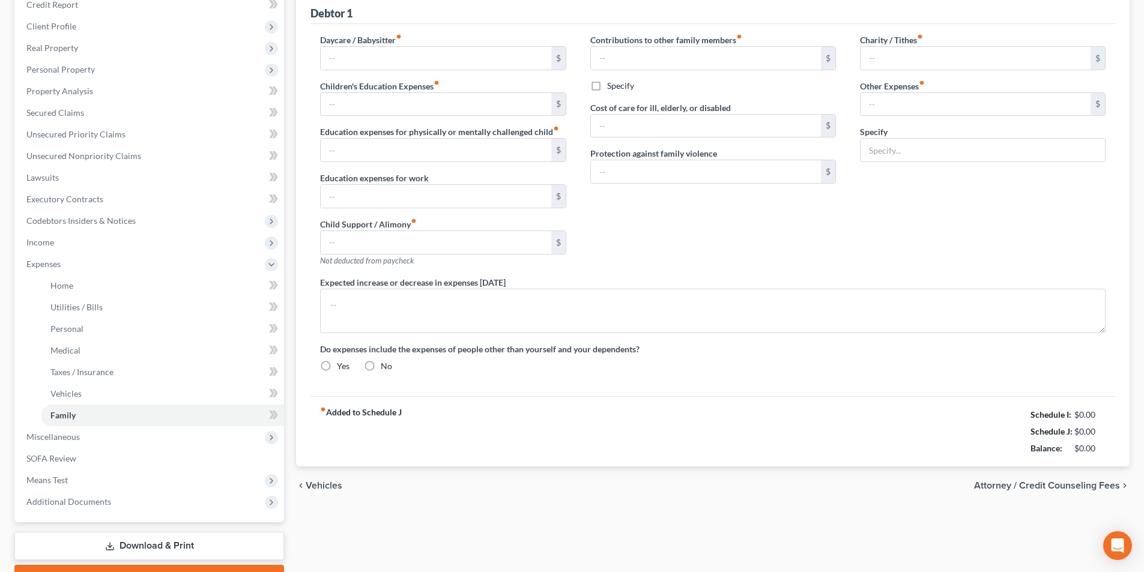
scroll to position [21, 0]
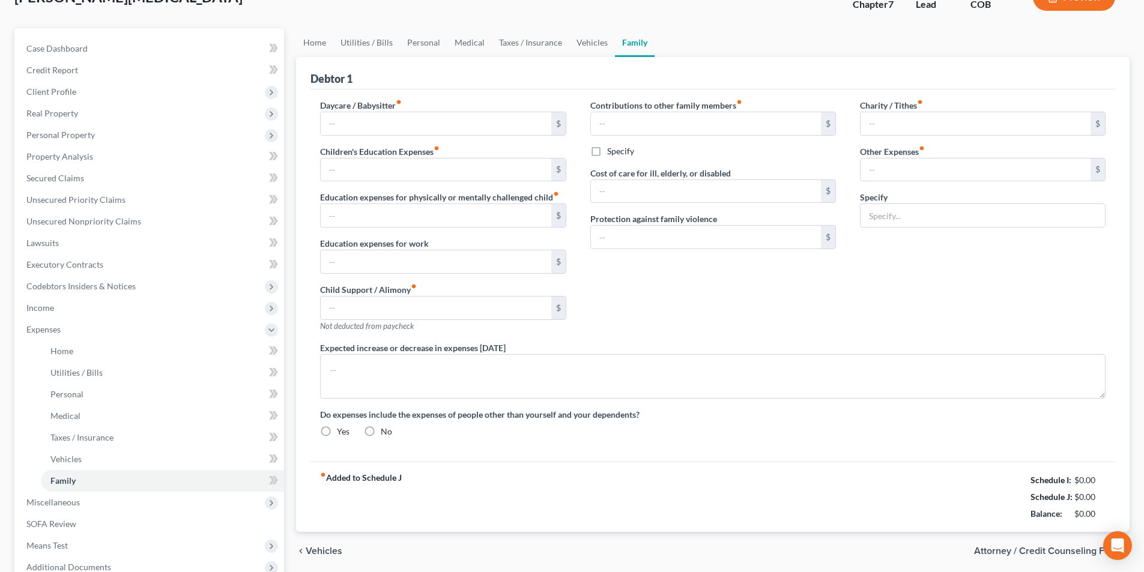
type input "406.00"
type input "0.00"
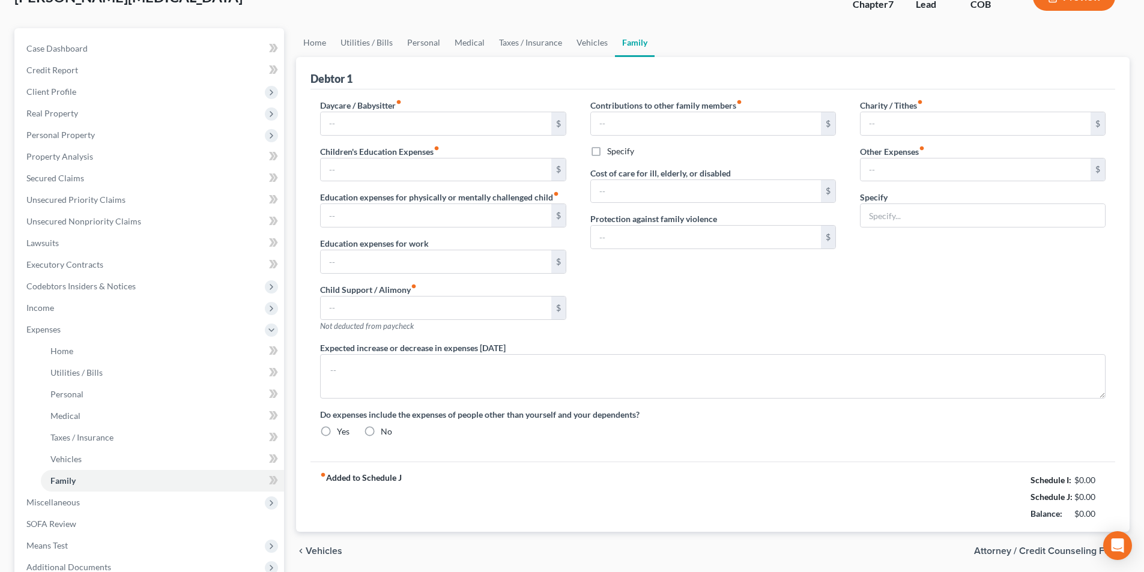
type input "0.00"
type input "180.00"
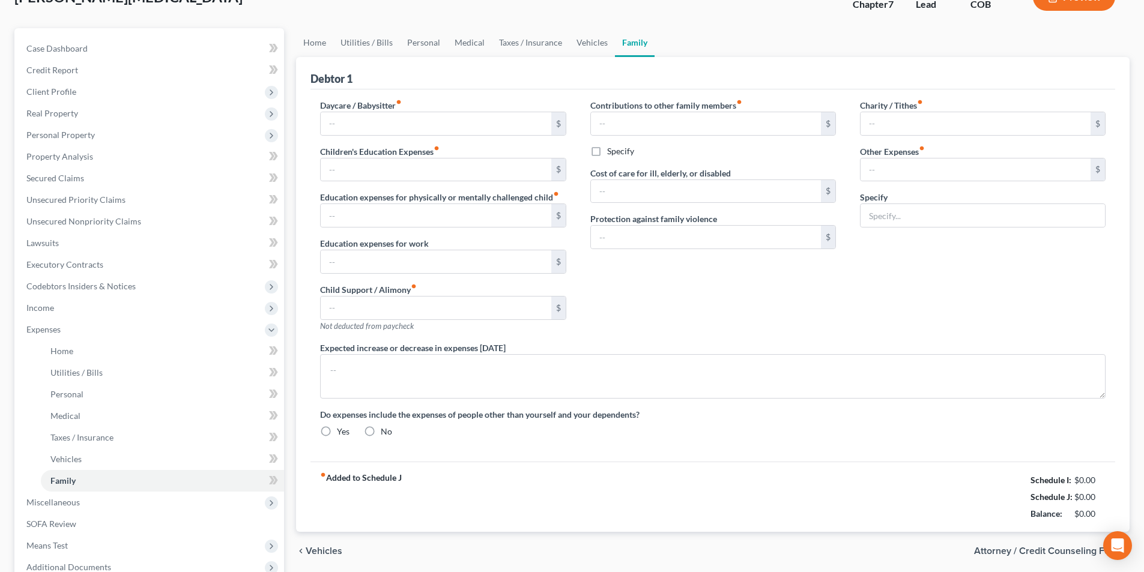
type input "Storage"
radio input "true"
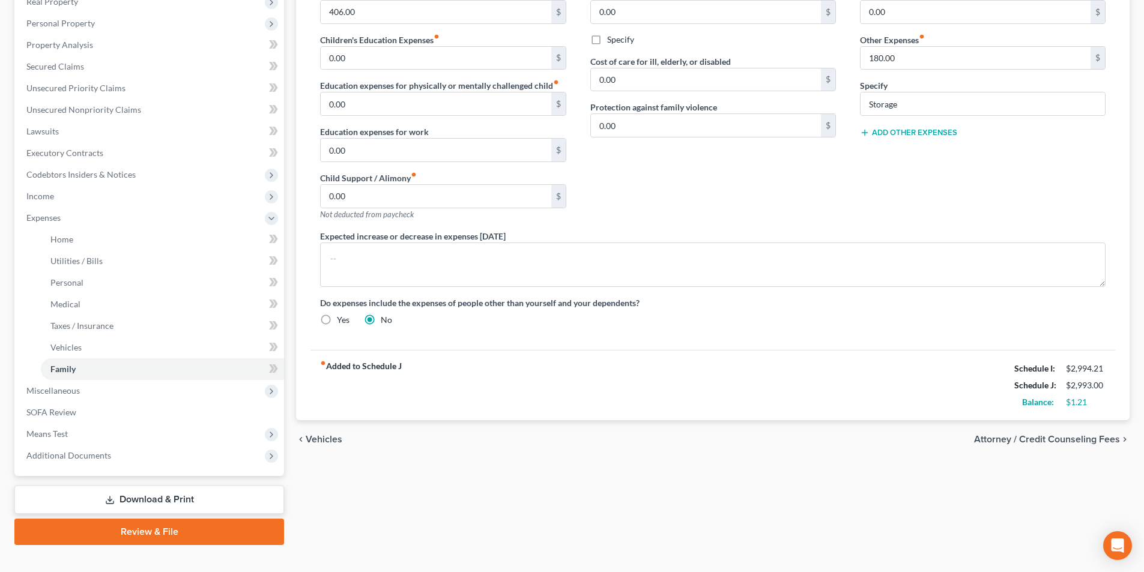
scroll to position [217, 0]
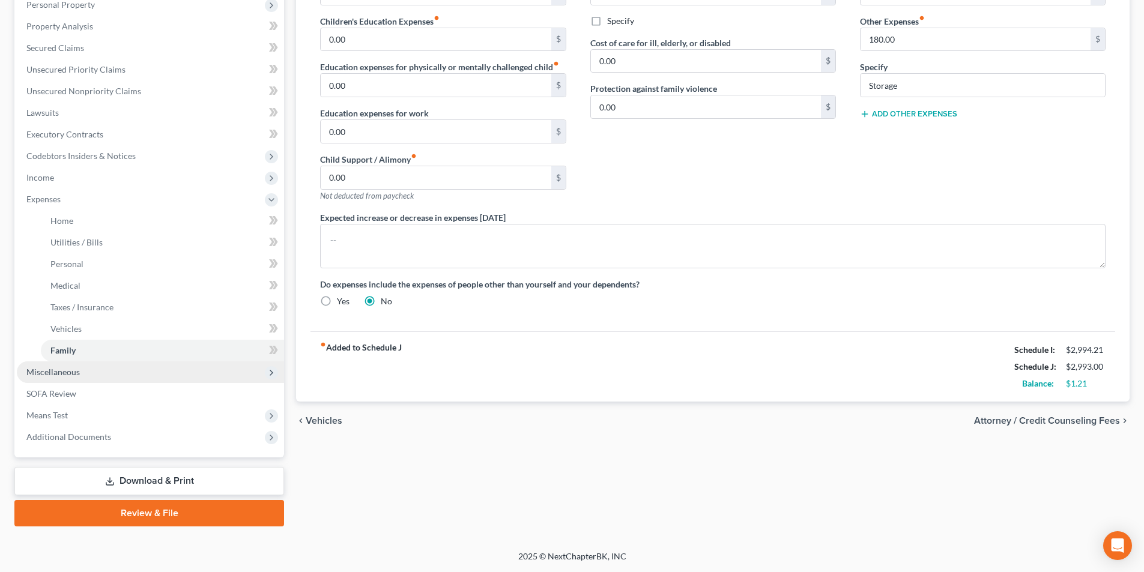
click at [56, 376] on span "Miscellaneous" at bounding box center [52, 372] width 53 height 10
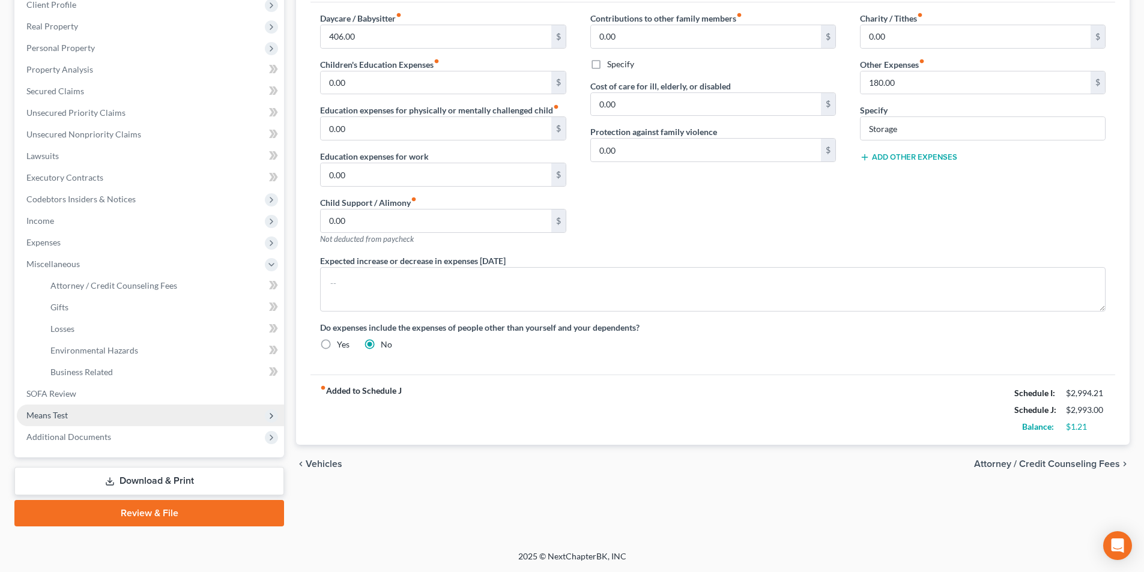
scroll to position [174, 0]
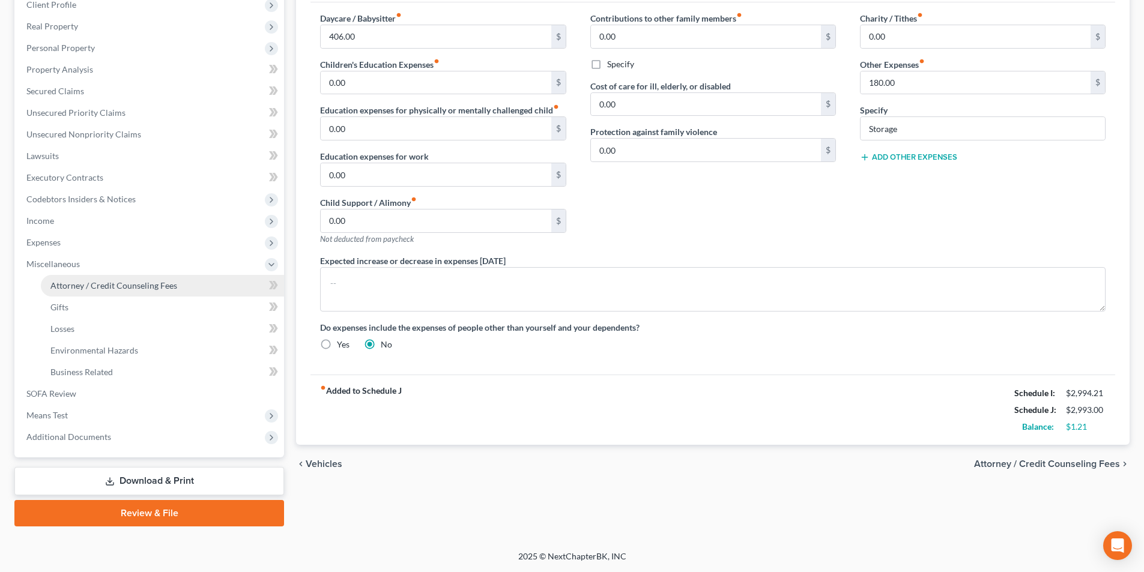
click at [88, 289] on span "Attorney / Credit Counseling Fees" at bounding box center [113, 285] width 127 height 10
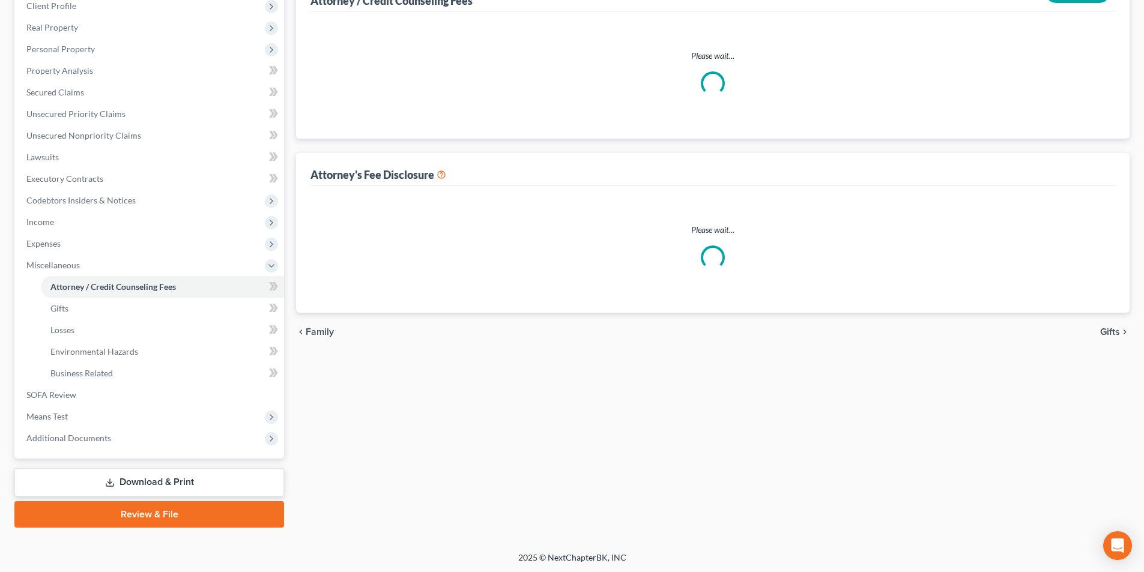
select select "0"
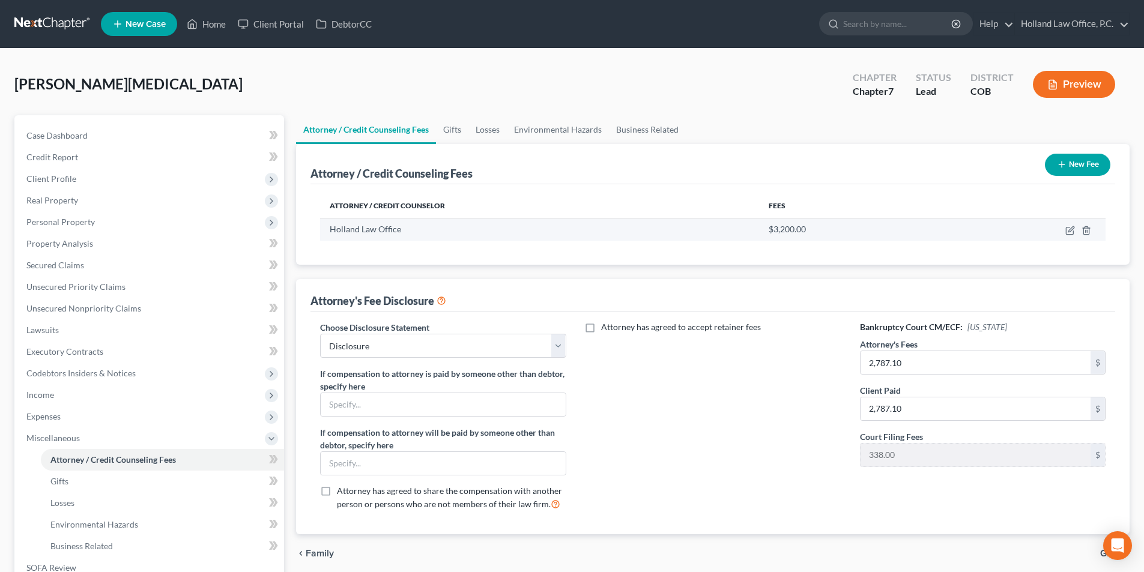
click at [1064, 228] on td at bounding box center [1024, 229] width 163 height 23
click at [1068, 228] on icon "button" at bounding box center [1070, 231] width 10 height 10
select select "5"
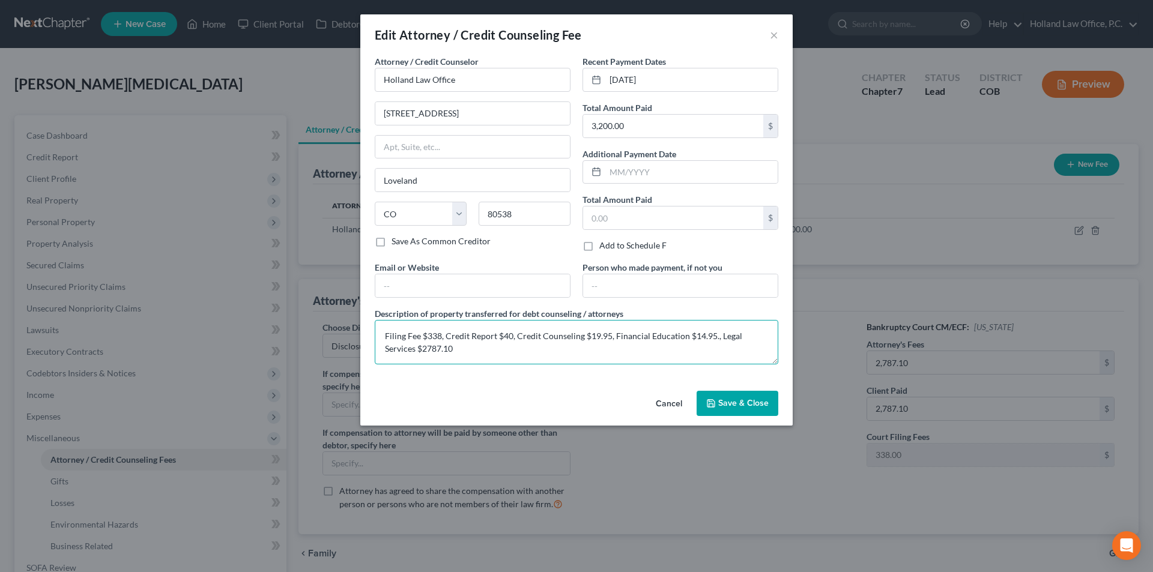
click at [714, 337] on textarea "Filing Fee $338, Credit Report $40, Credit Counseling $19.95, Financial Educati…" at bounding box center [577, 342] width 404 height 44
type textarea "Filing Fee $338, Credit Report $40, Credit Counseling $19.95, Financial Educati…"
click at [730, 403] on span "Save & Close" at bounding box center [743, 403] width 50 height 10
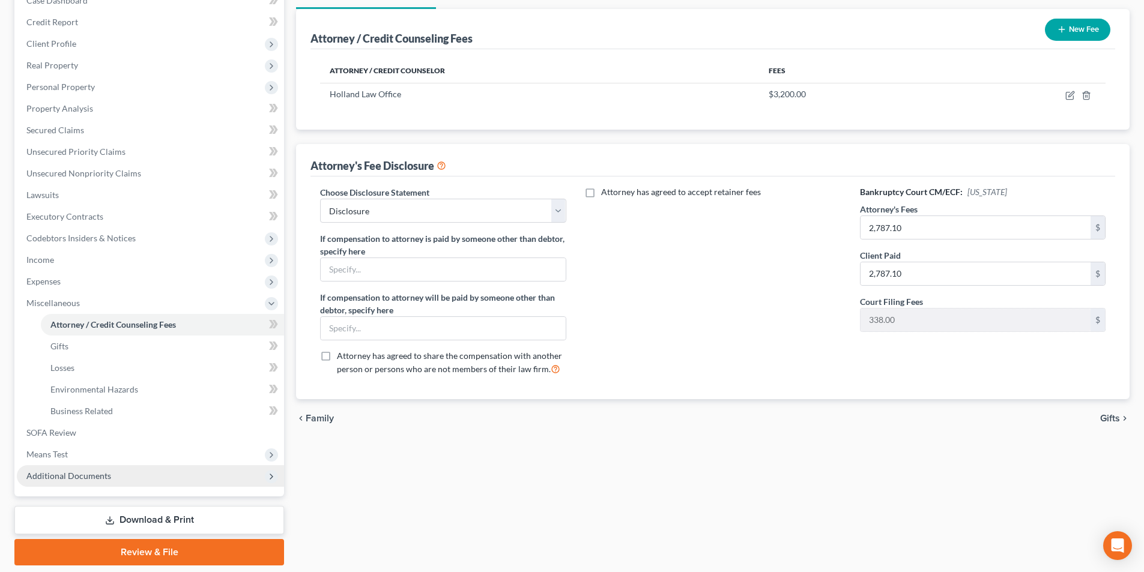
scroll to position [174, 0]
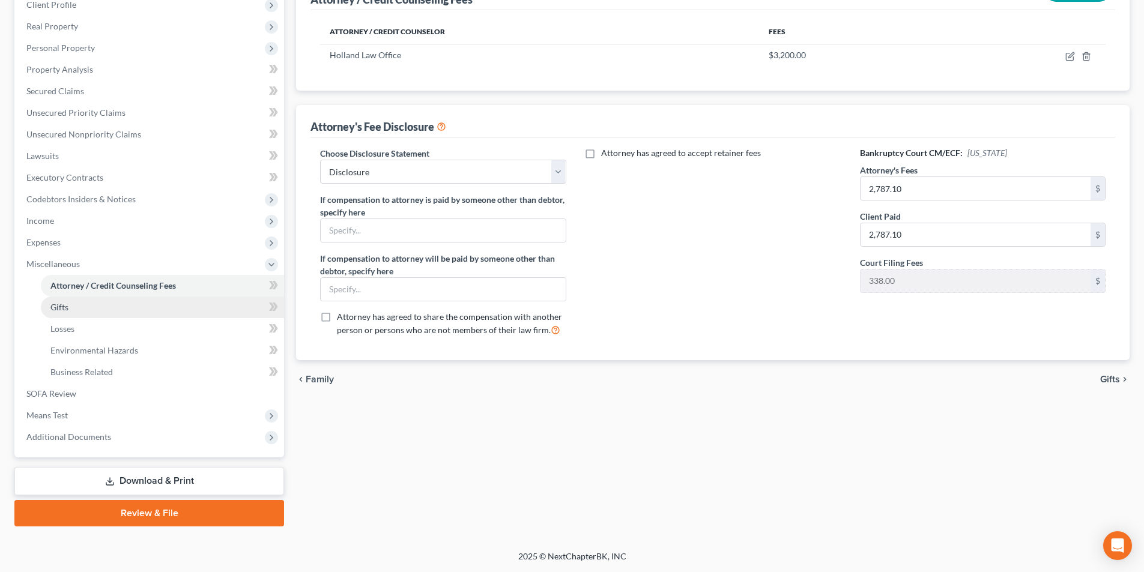
click at [64, 306] on span "Gifts" at bounding box center [59, 307] width 18 height 10
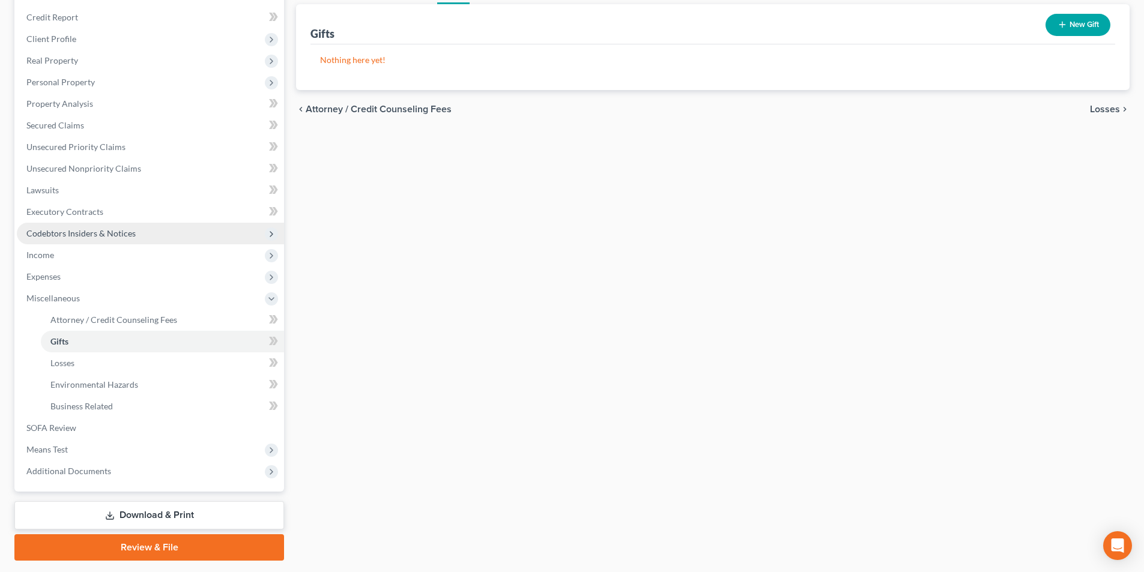
scroll to position [174, 0]
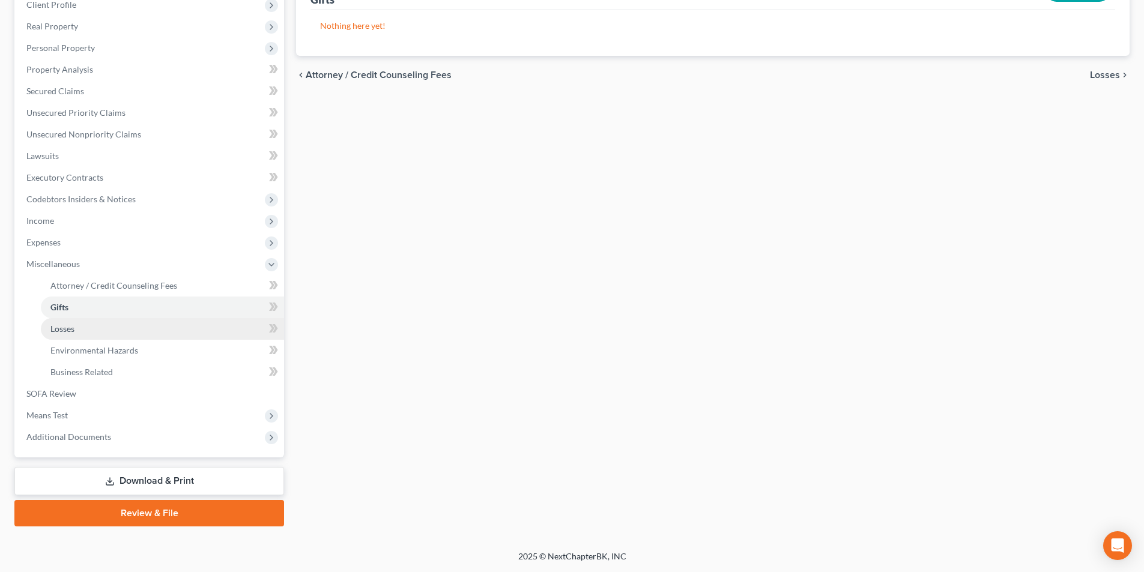
click at [71, 333] on span "Losses" at bounding box center [62, 329] width 24 height 10
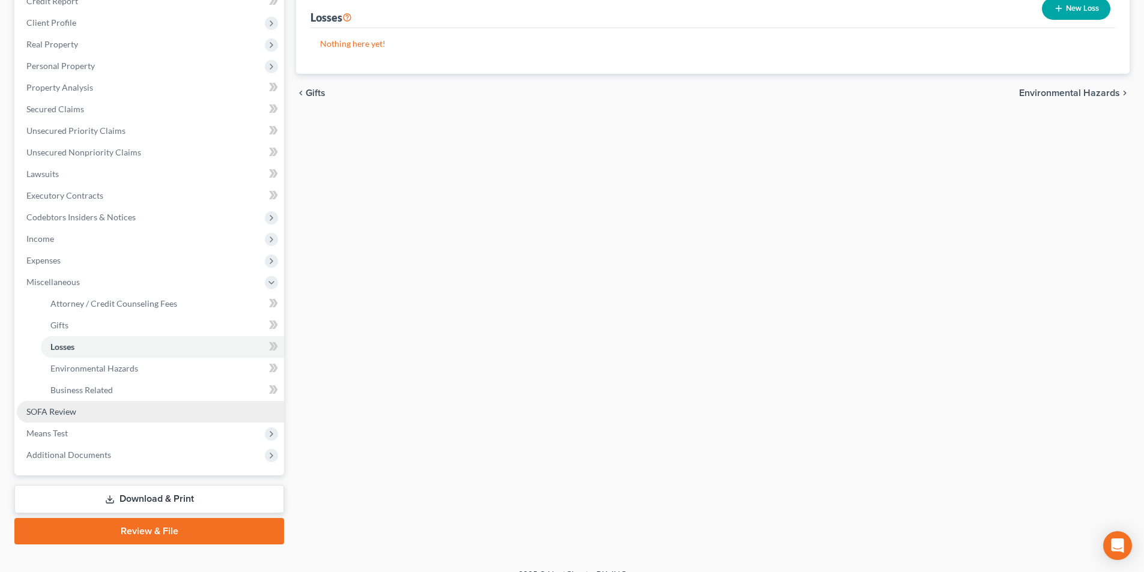
scroll to position [174, 0]
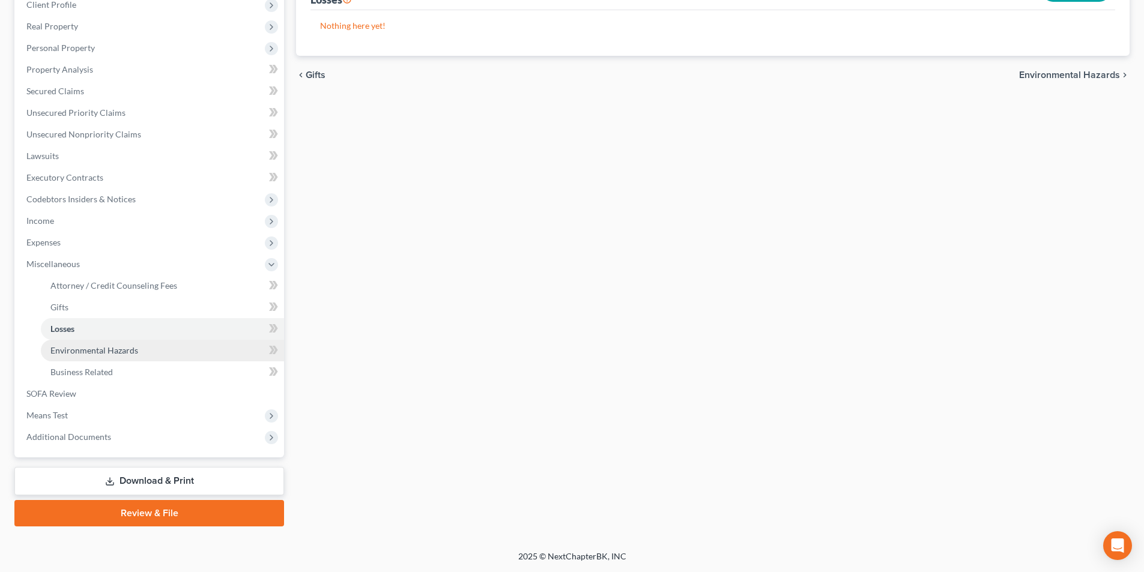
click at [106, 355] on span "Environmental Hazards" at bounding box center [94, 350] width 88 height 10
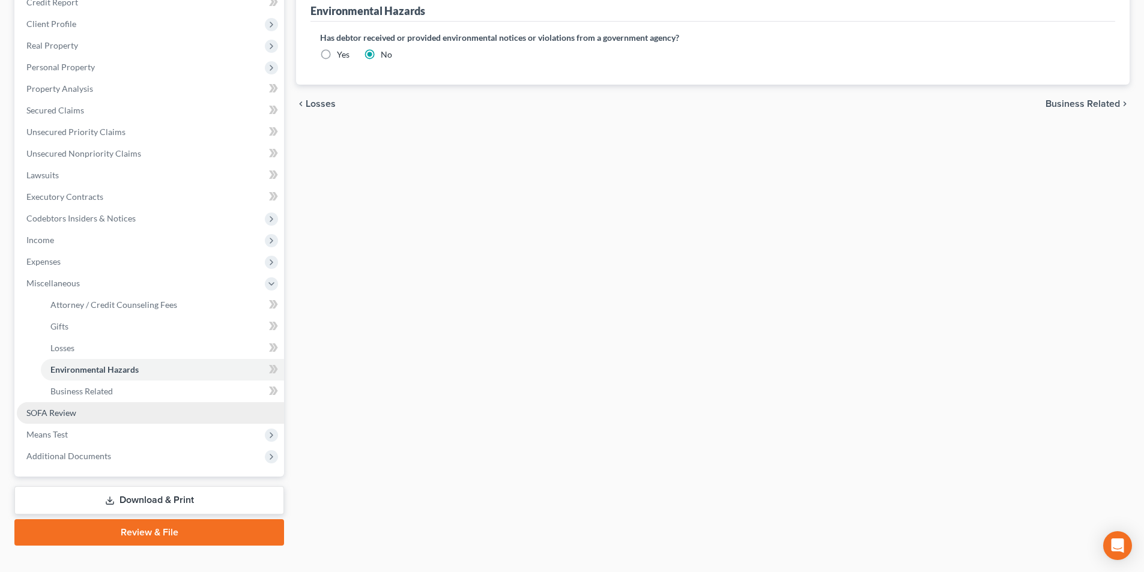
scroll to position [174, 0]
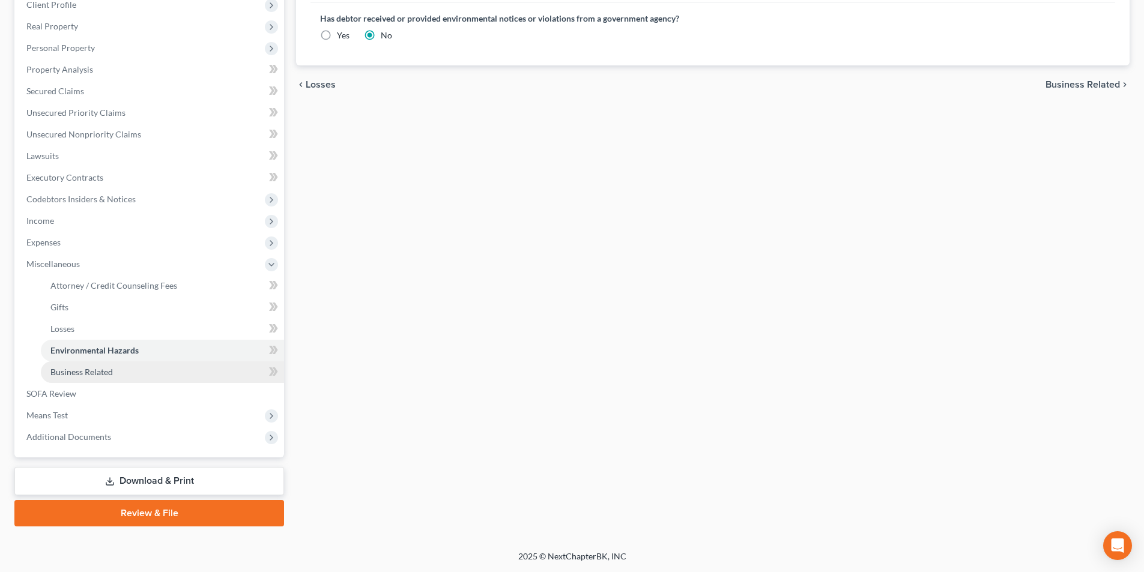
click at [101, 375] on span "Business Related" at bounding box center [81, 372] width 62 height 10
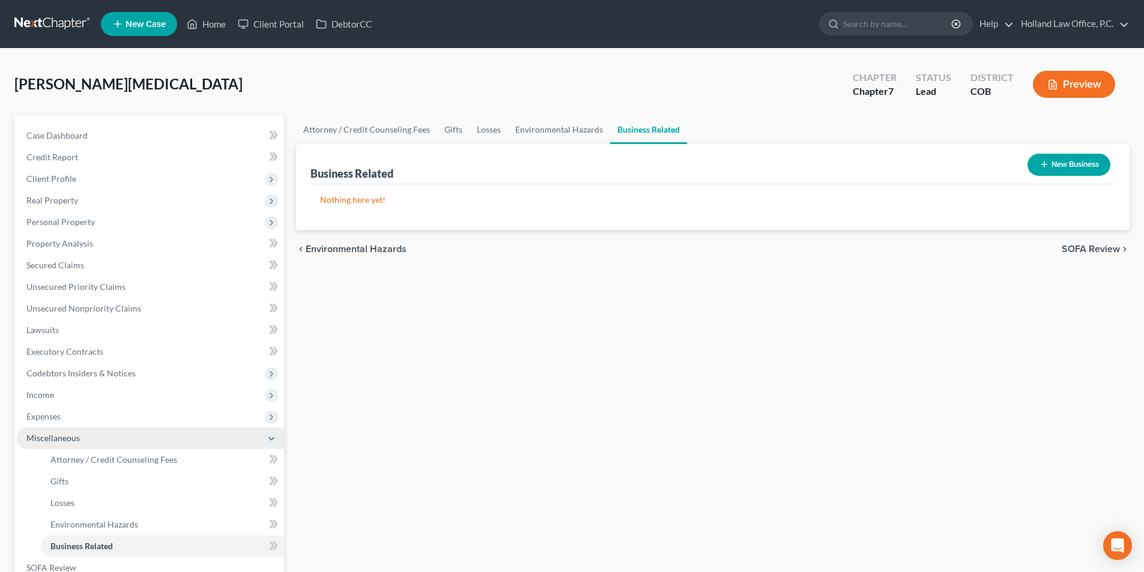
scroll to position [174, 0]
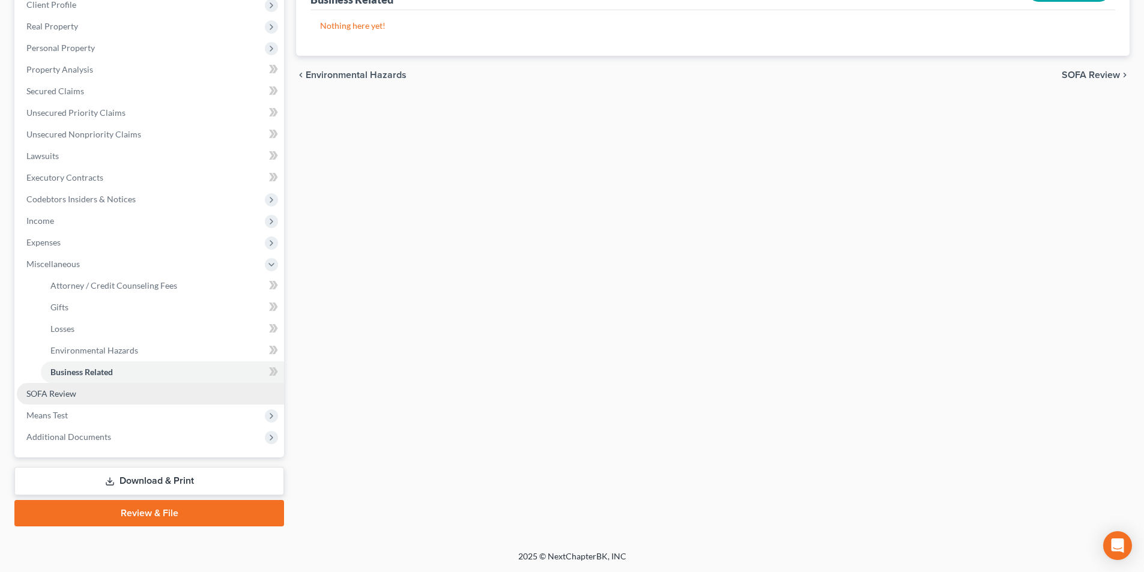
click at [98, 398] on link "SOFA Review" at bounding box center [150, 394] width 267 height 22
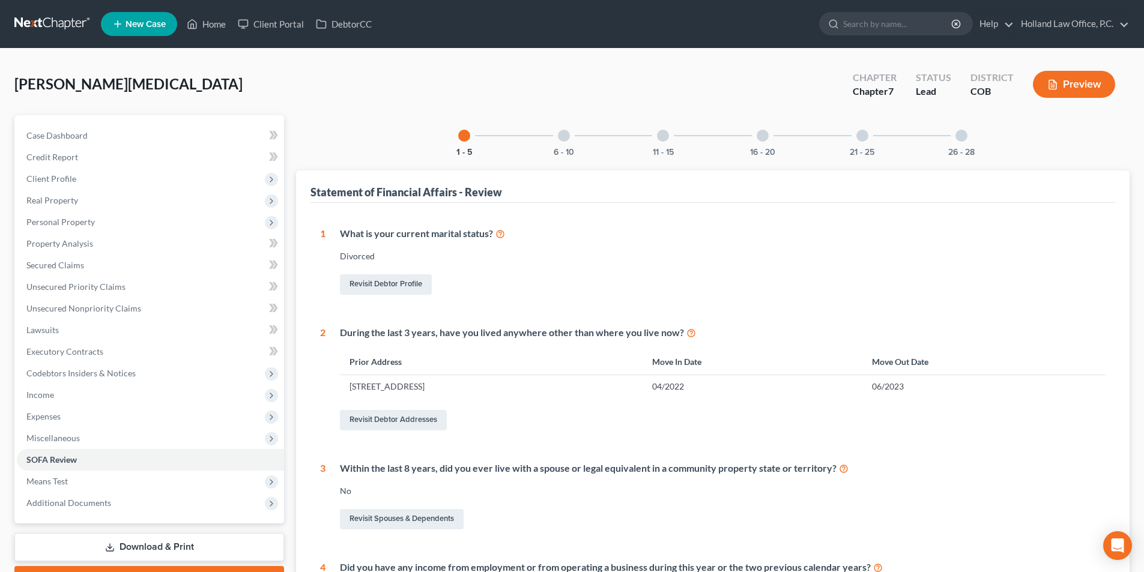
click at [564, 137] on div at bounding box center [564, 136] width 12 height 12
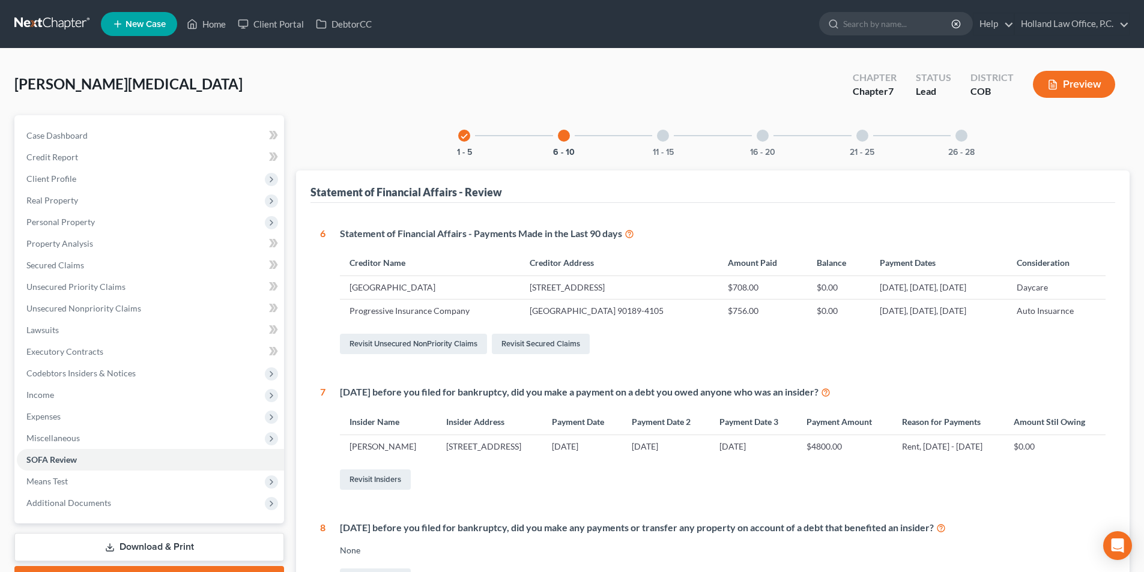
click at [662, 135] on div at bounding box center [663, 136] width 12 height 12
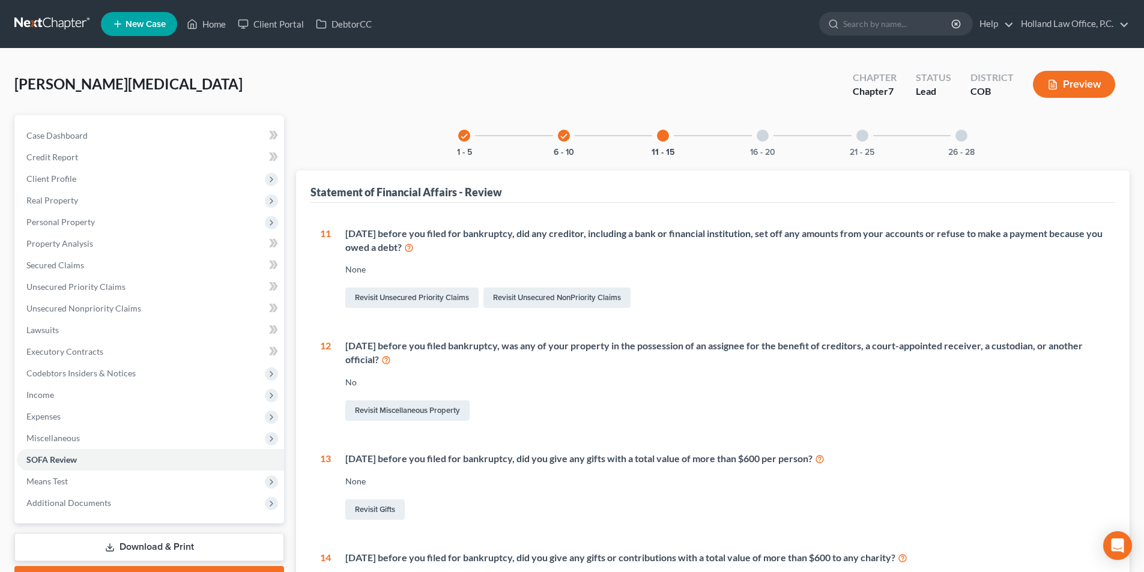
click at [761, 138] on div at bounding box center [763, 136] width 12 height 12
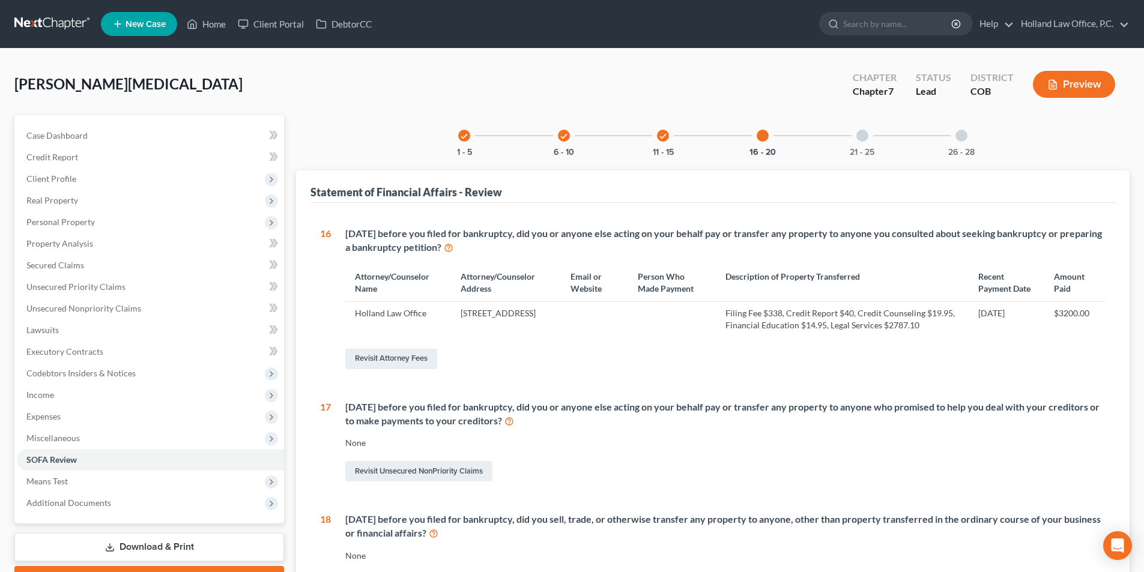
click at [864, 133] on div at bounding box center [862, 136] width 12 height 12
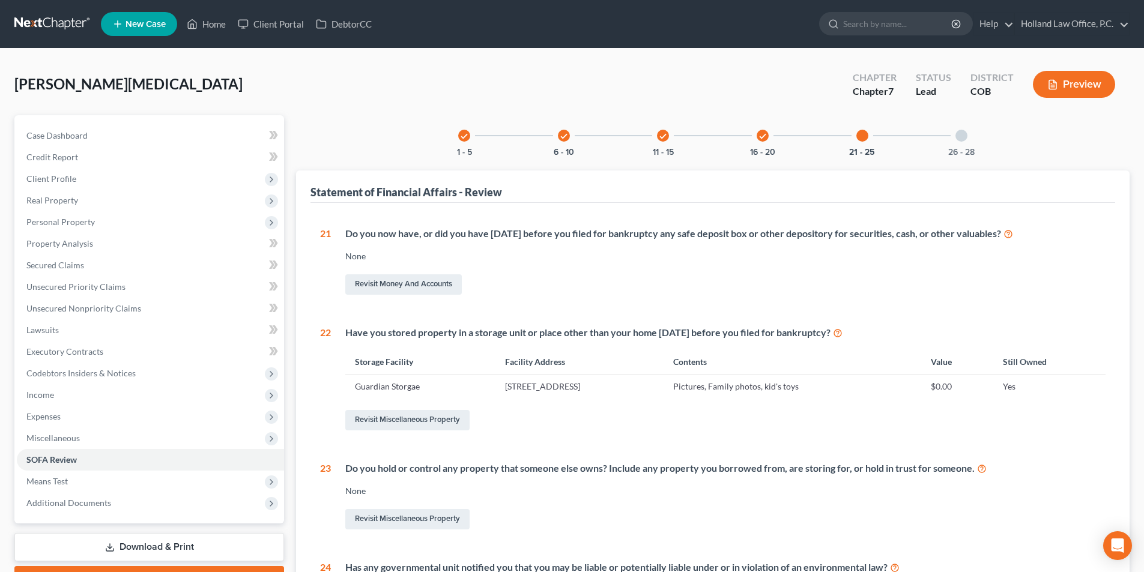
click at [958, 135] on div at bounding box center [961, 136] width 12 height 12
